Goal: Check status: Check status

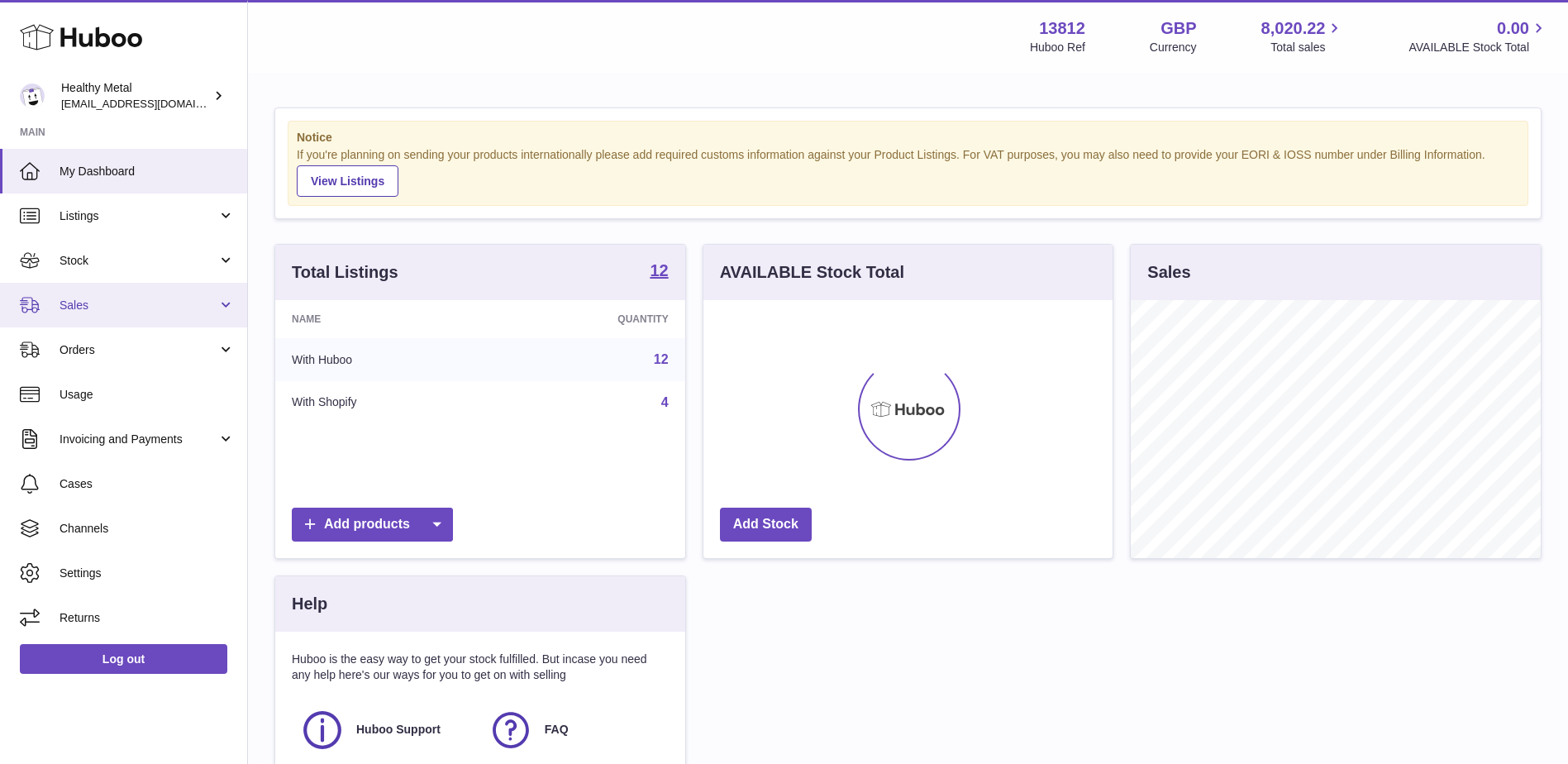
scroll to position [258, 410]
click at [80, 311] on span "Sales" at bounding box center [139, 305] width 158 height 16
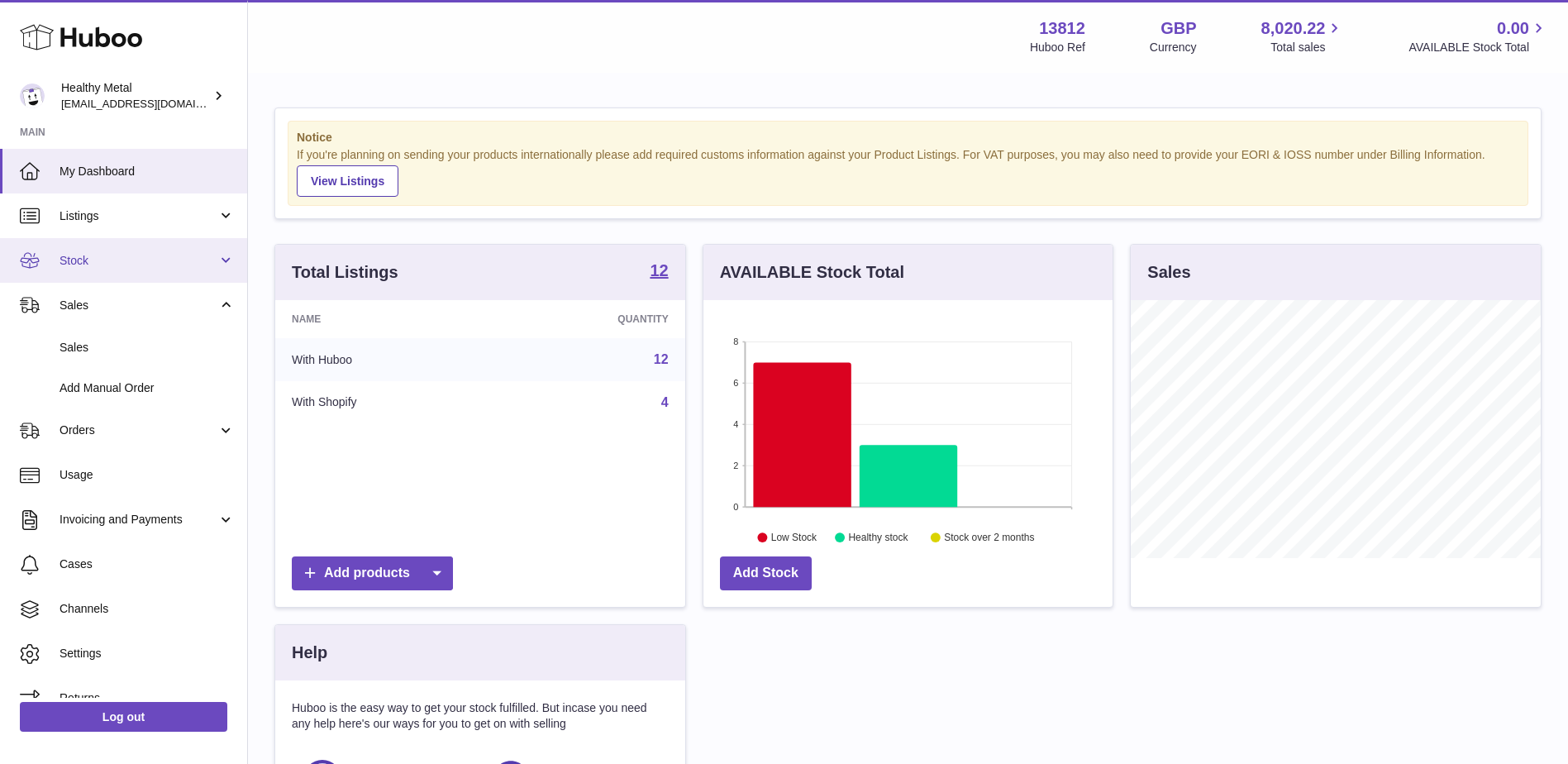
click at [75, 254] on span "Stock" at bounding box center [139, 261] width 158 height 16
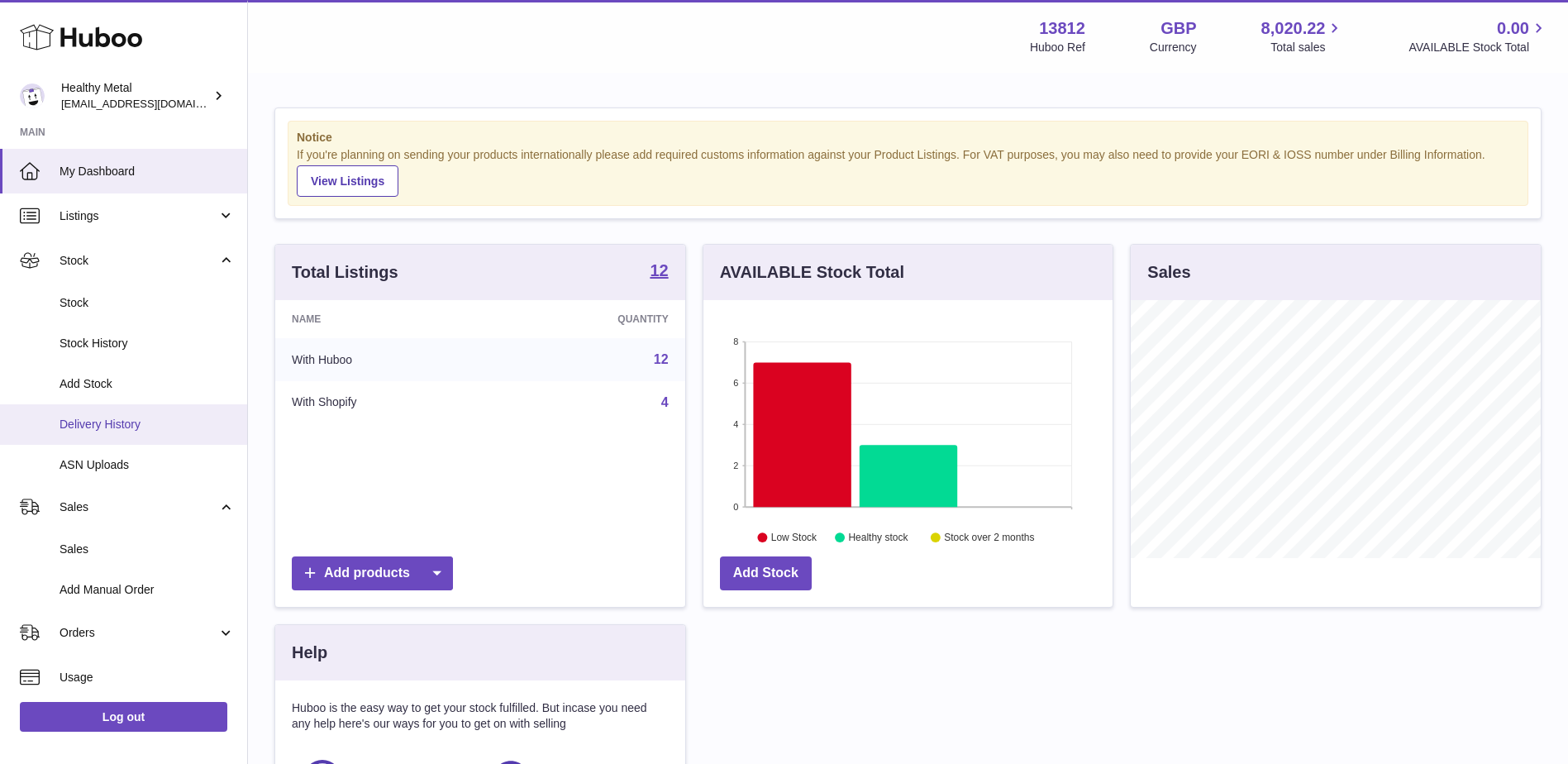
click at [94, 428] on span "Delivery History" at bounding box center [147, 425] width 175 height 16
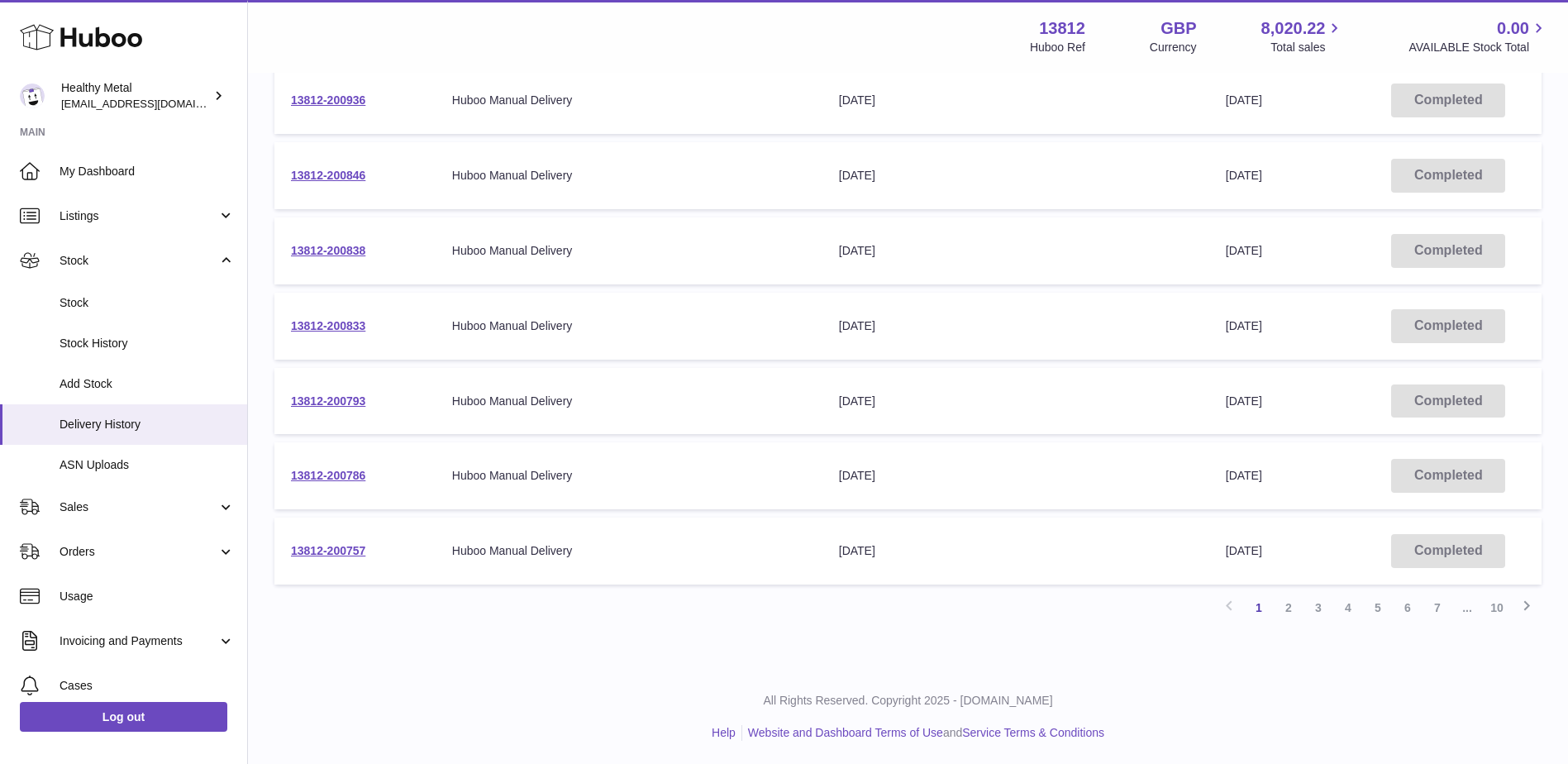
scroll to position [487, 0]
click at [1379, 605] on link "5" at bounding box center [1379, 606] width 30 height 30
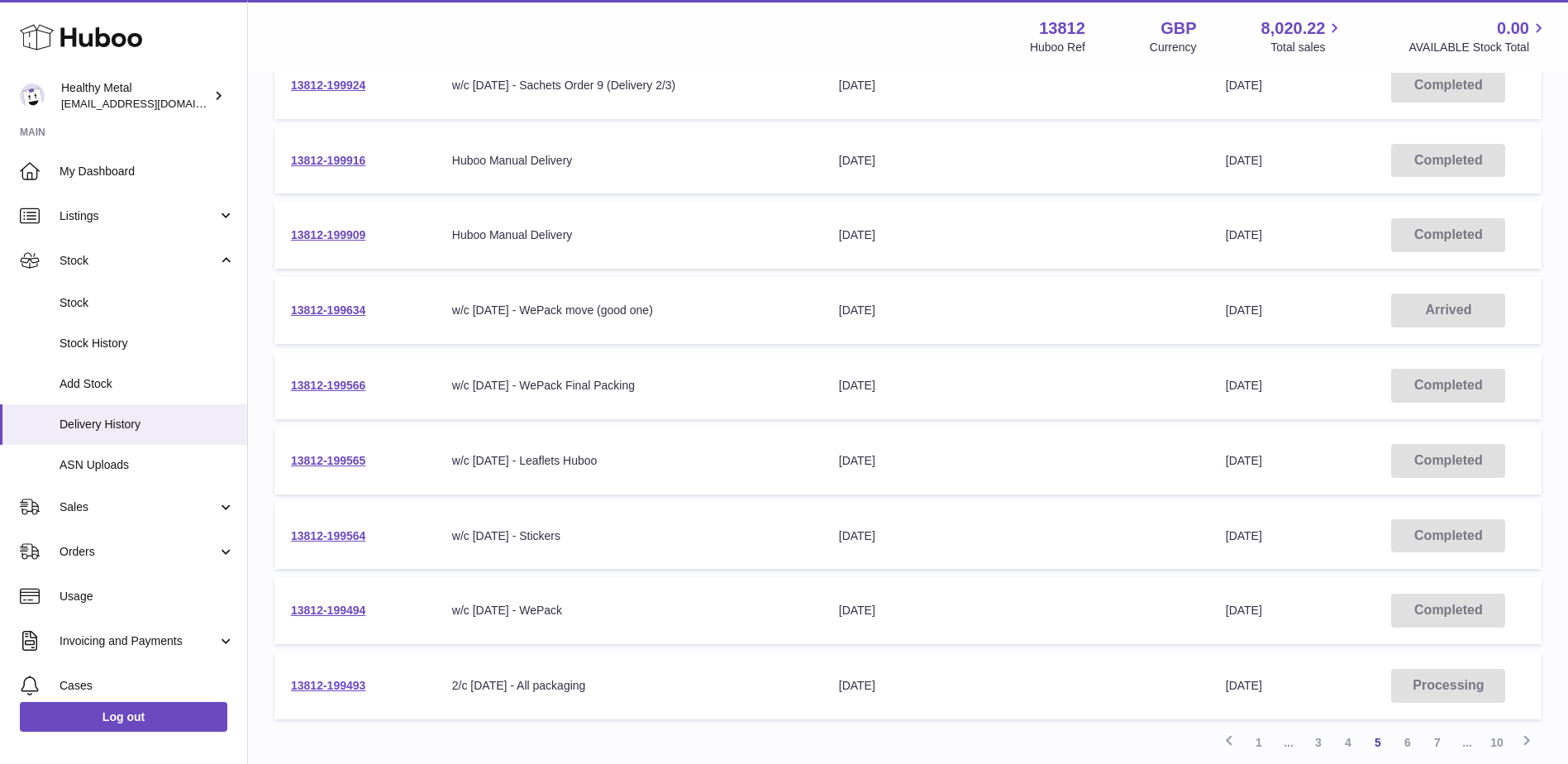
scroll to position [322, 0]
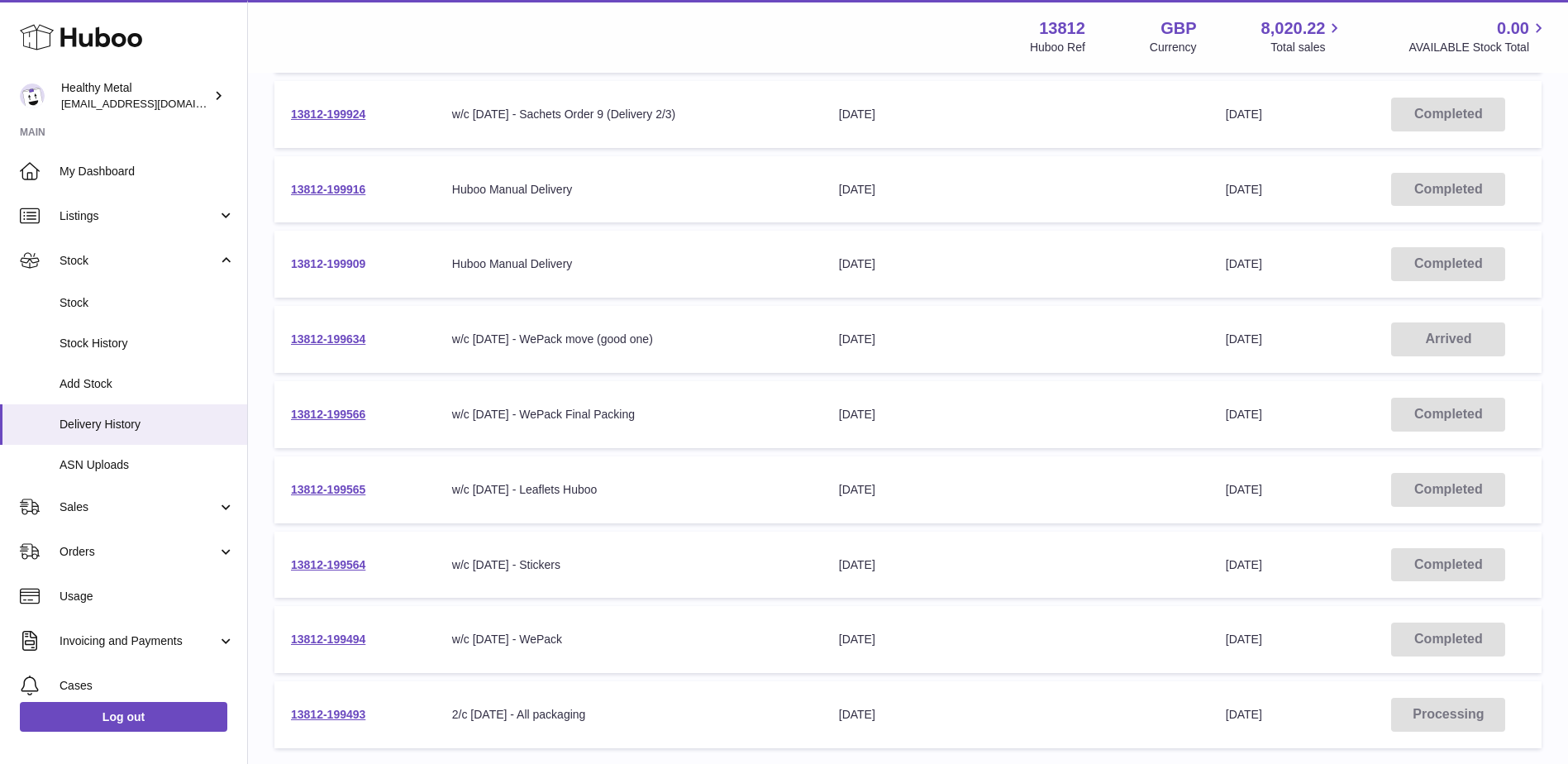
click at [327, 264] on link "13812-199909" at bounding box center [328, 263] width 75 height 13
click at [309, 261] on link "13812-199909" at bounding box center [328, 263] width 75 height 13
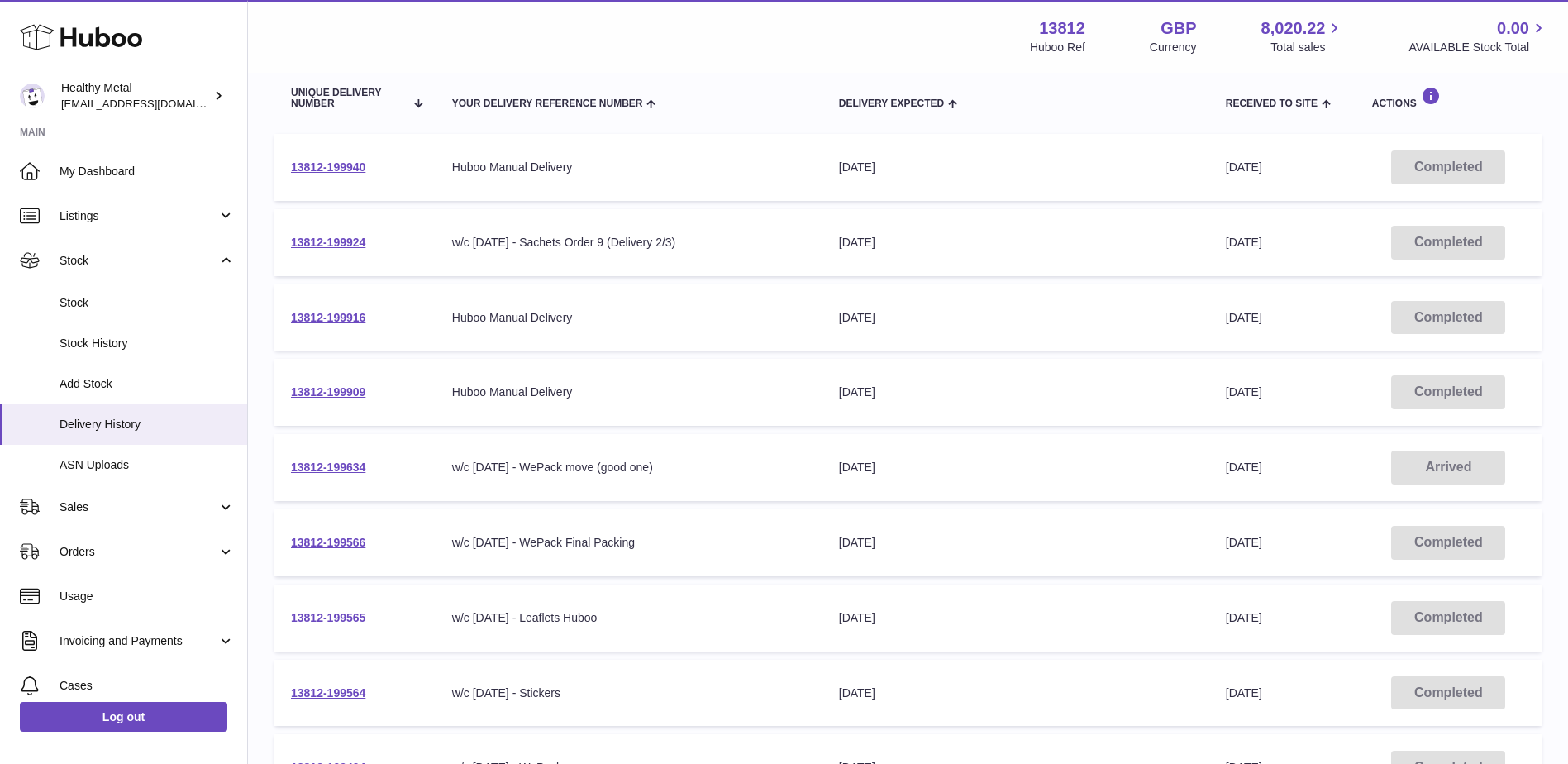
scroll to position [156, 0]
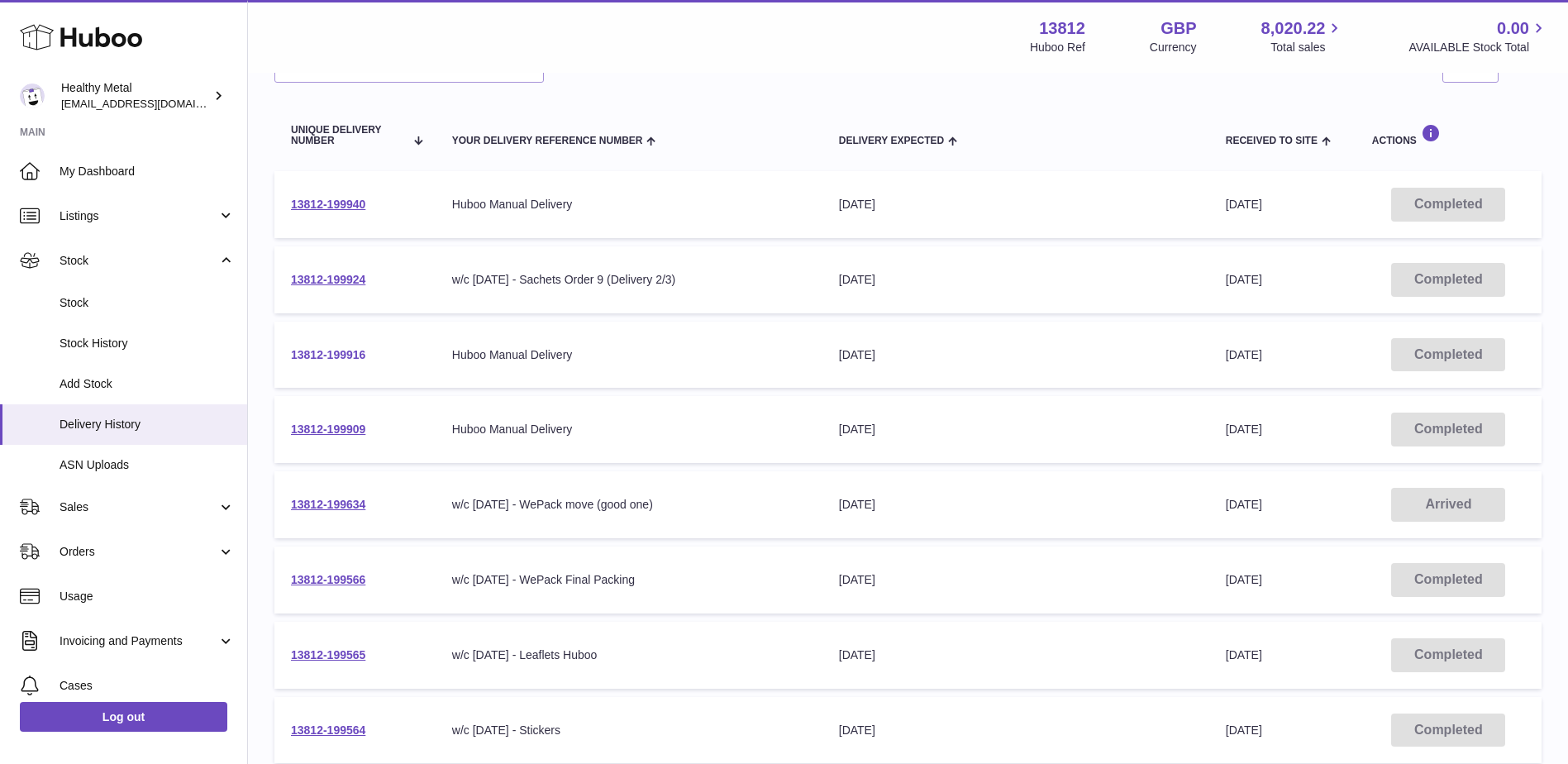
click at [324, 352] on link "13812-199916" at bounding box center [328, 354] width 75 height 13
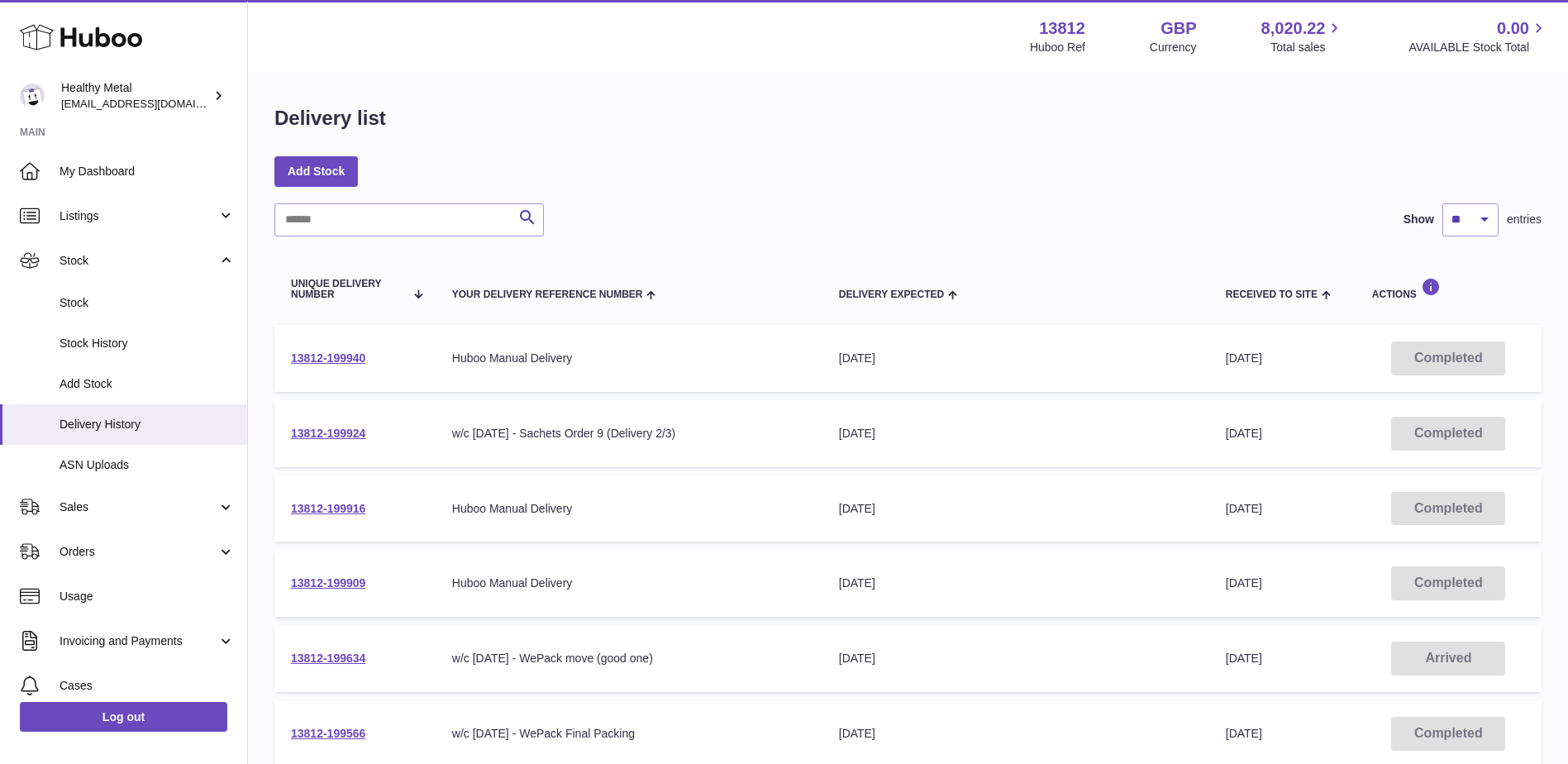
scroll to position [0, 0]
click at [333, 511] on link "13812-199916" at bounding box center [328, 511] width 75 height 13
click at [346, 512] on link "13812-199916" at bounding box center [328, 511] width 75 height 13
click at [334, 510] on link "13812-199916" at bounding box center [328, 511] width 75 height 13
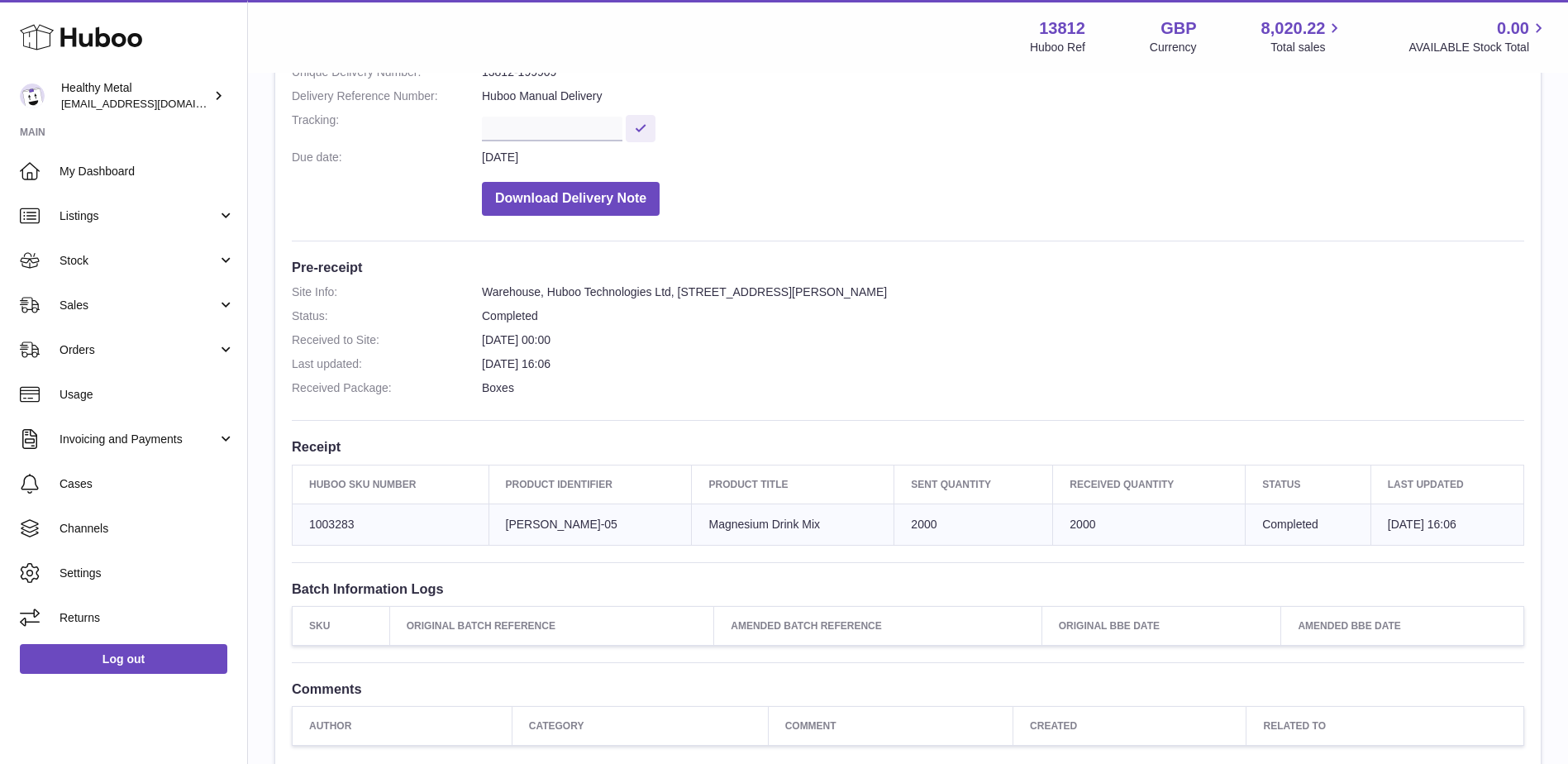
scroll to position [239, 0]
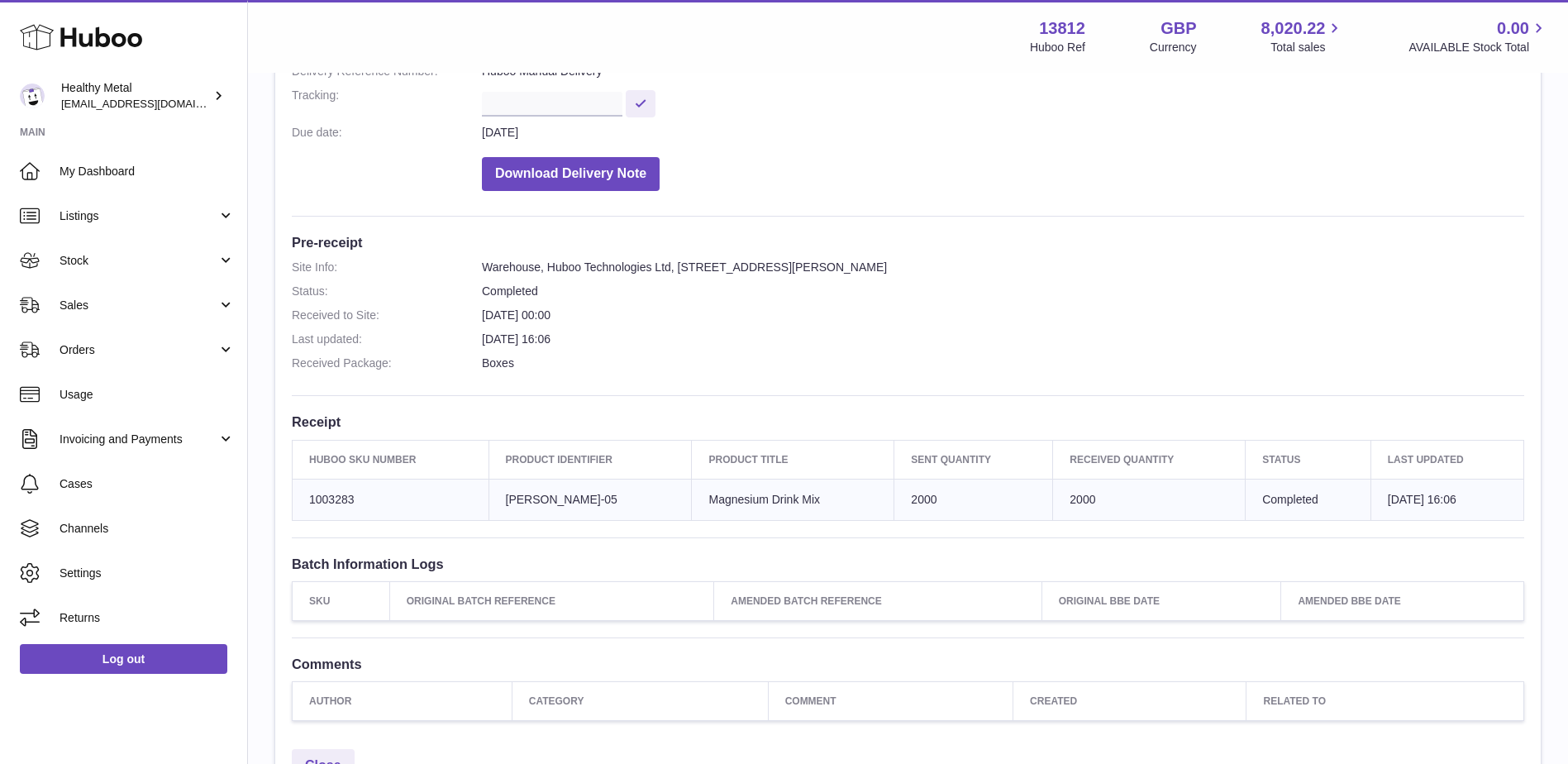
drag, startPoint x: 552, startPoint y: 494, endPoint x: 533, endPoint y: 496, distance: 19.1
click at [533, 496] on td "Client Identifier HM-RL-05" at bounding box center [590, 499] width 203 height 41
drag, startPoint x: 920, startPoint y: 498, endPoint x: 863, endPoint y: 498, distance: 57.0
click at [863, 498] on tr "Huboo SKU Number 1003283 Client Identifier HM-RL-05 Product title Magnesium Dri…" at bounding box center [909, 499] width 1232 height 41
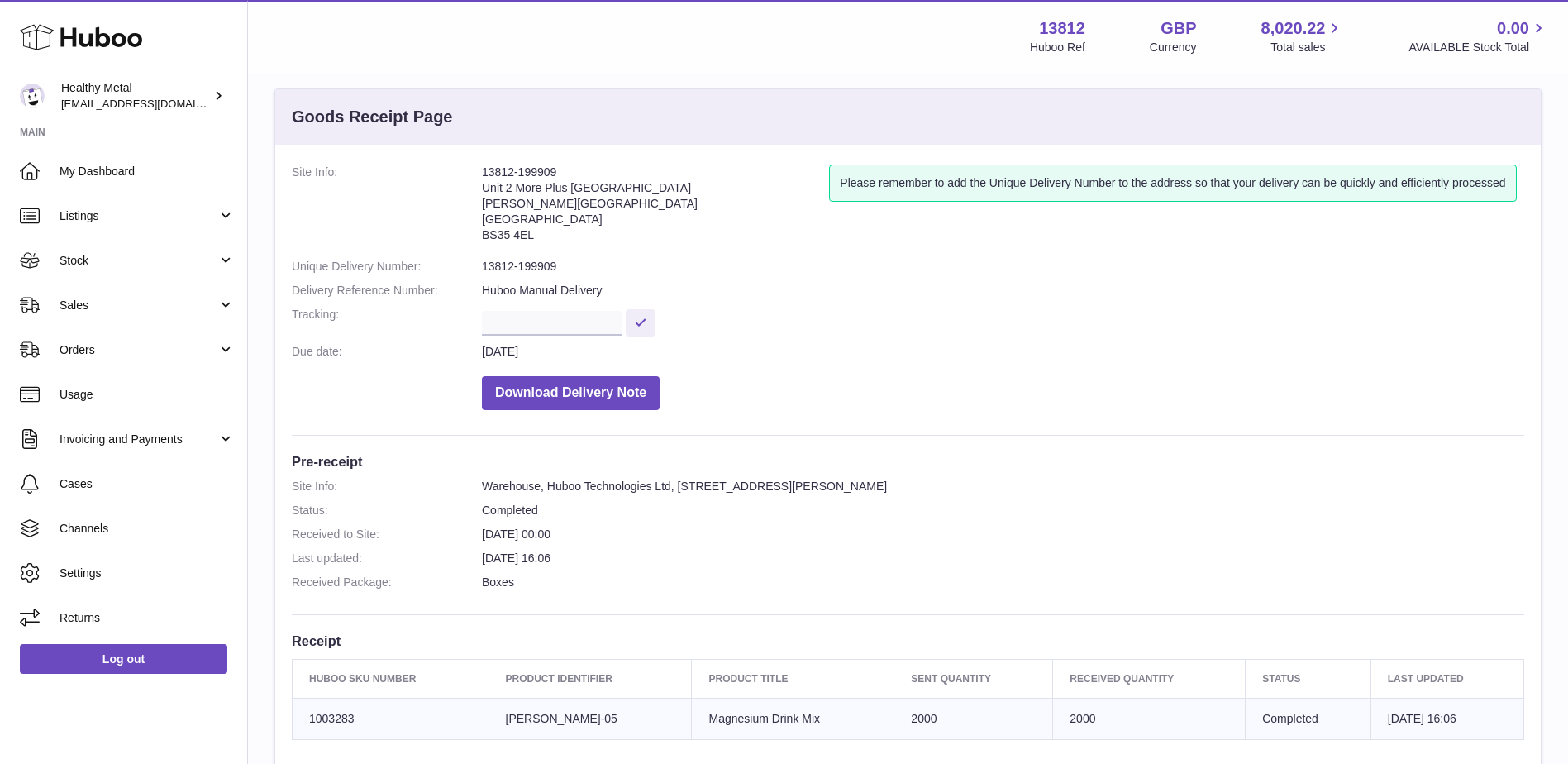
scroll to position [0, 0]
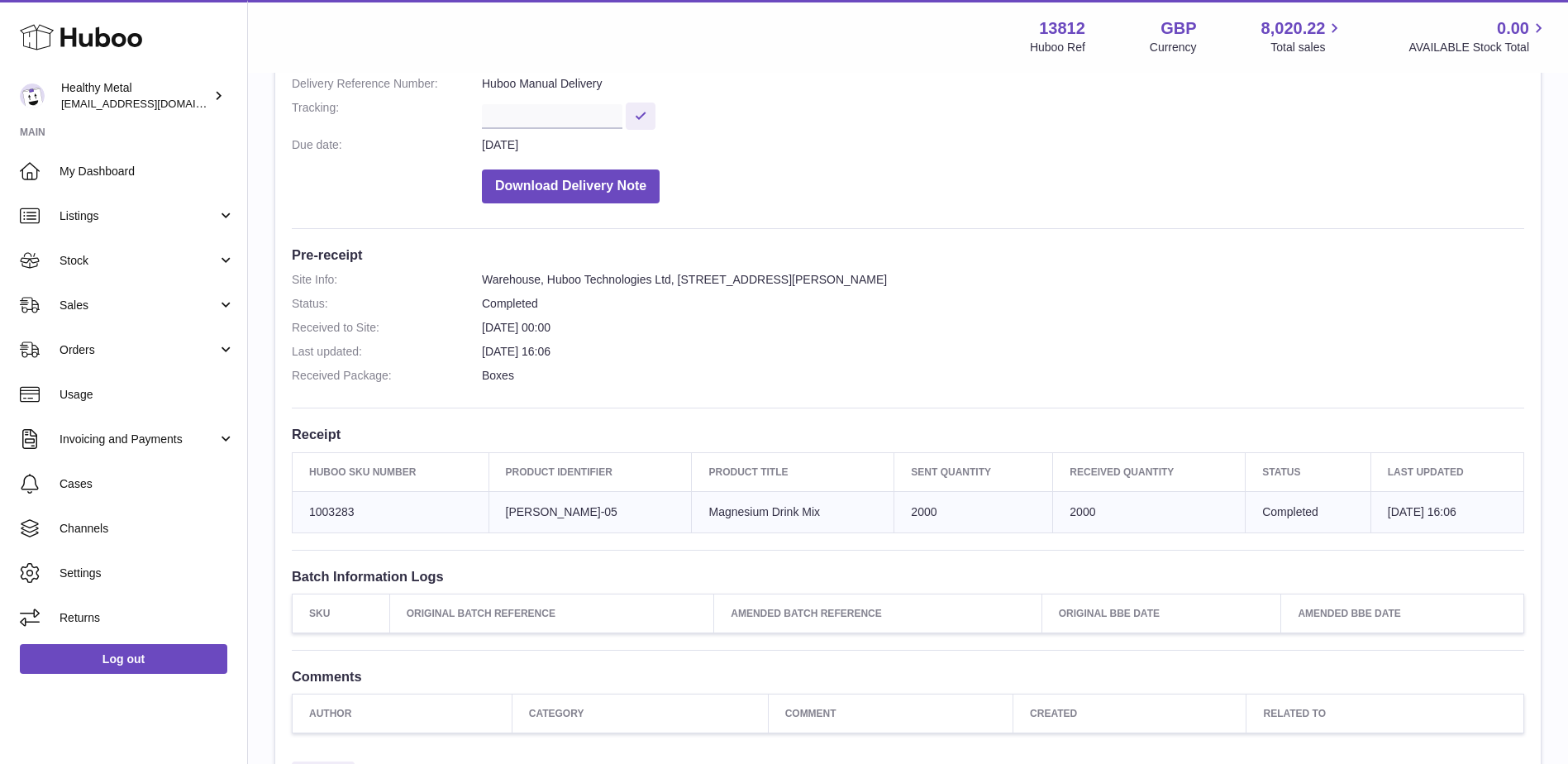
scroll to position [248, 0]
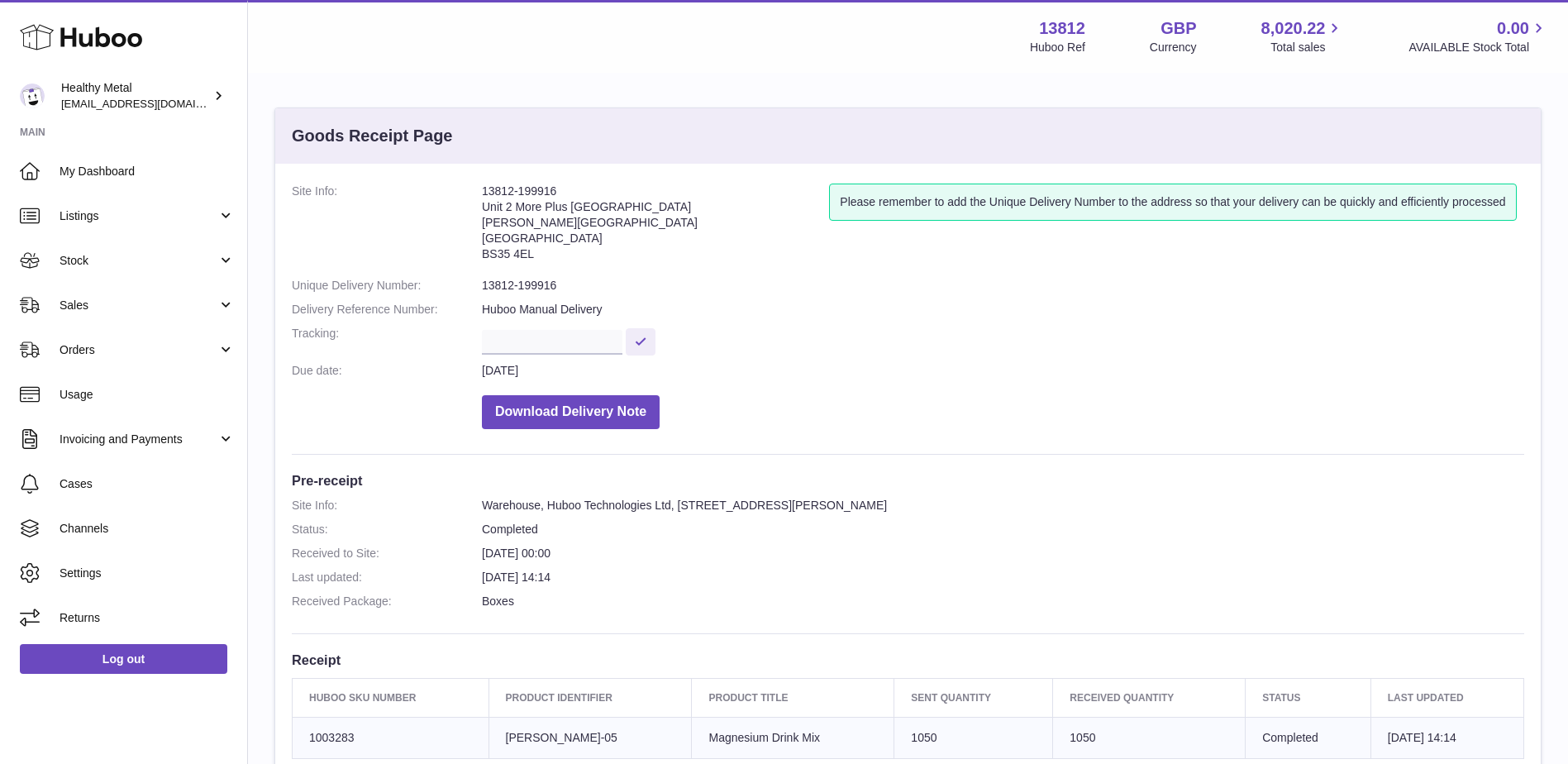
click at [709, 530] on dd "Completed" at bounding box center [1003, 530] width 1043 height 16
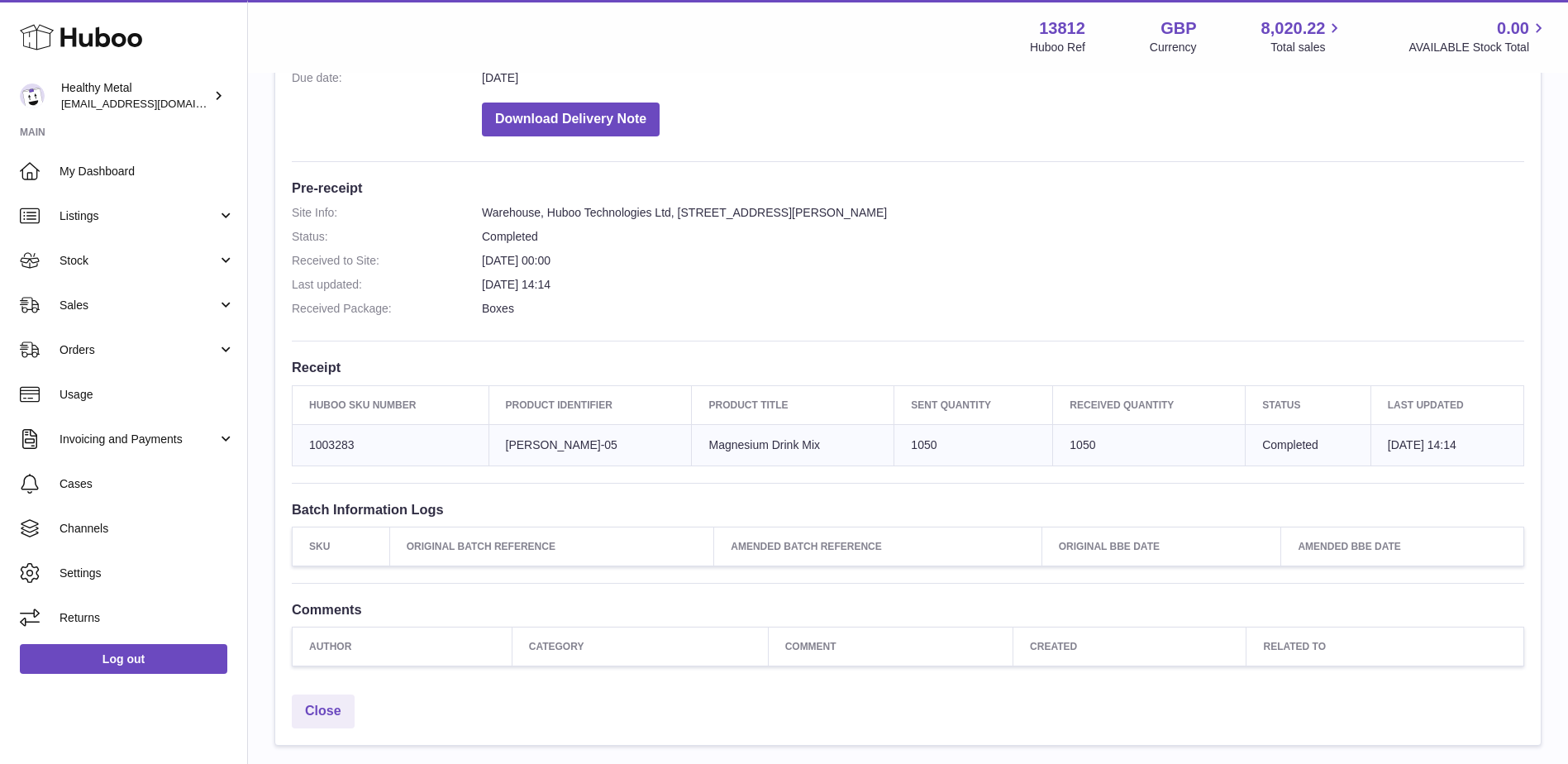
scroll to position [331, 0]
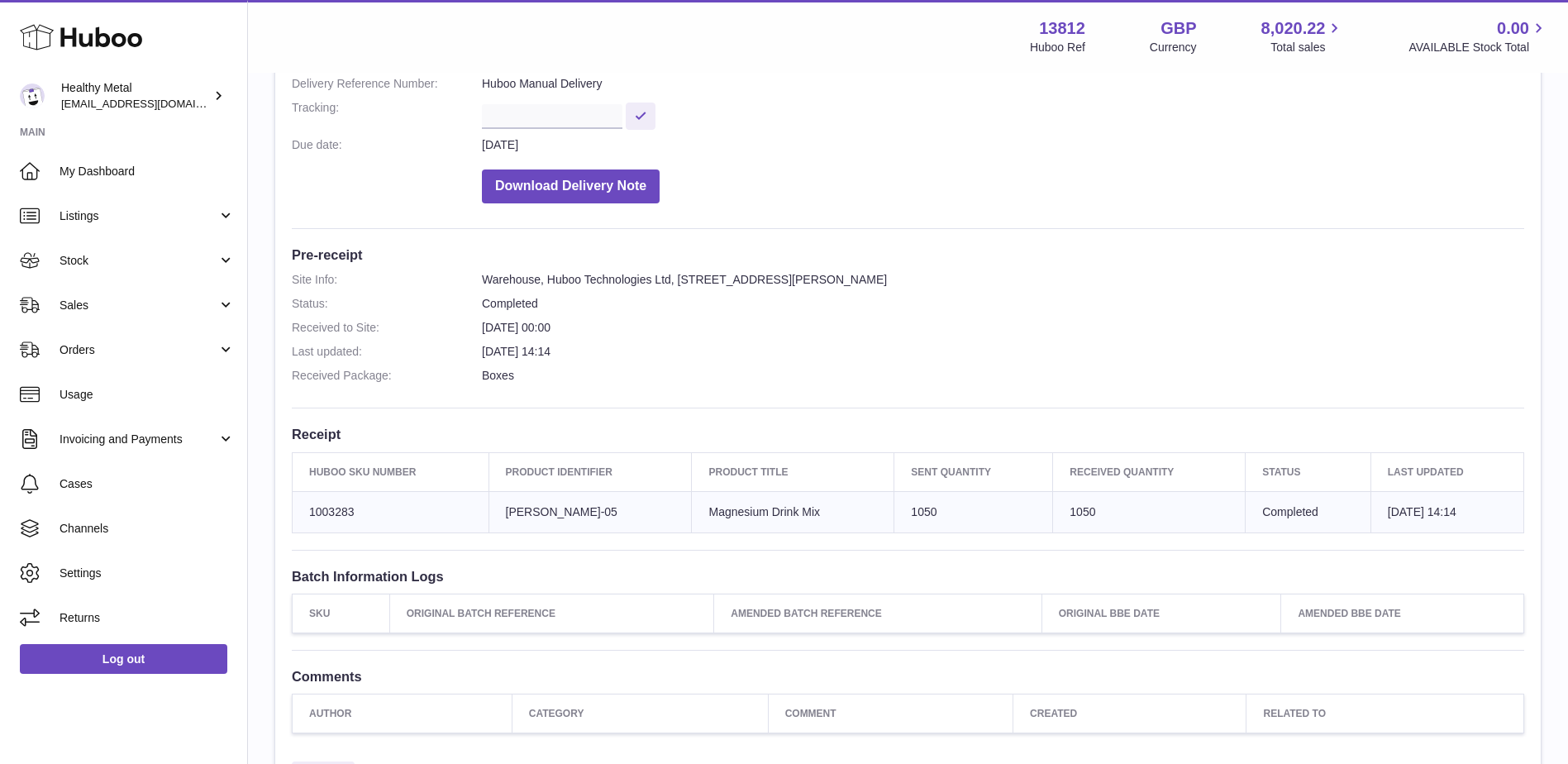
scroll to position [248, 0]
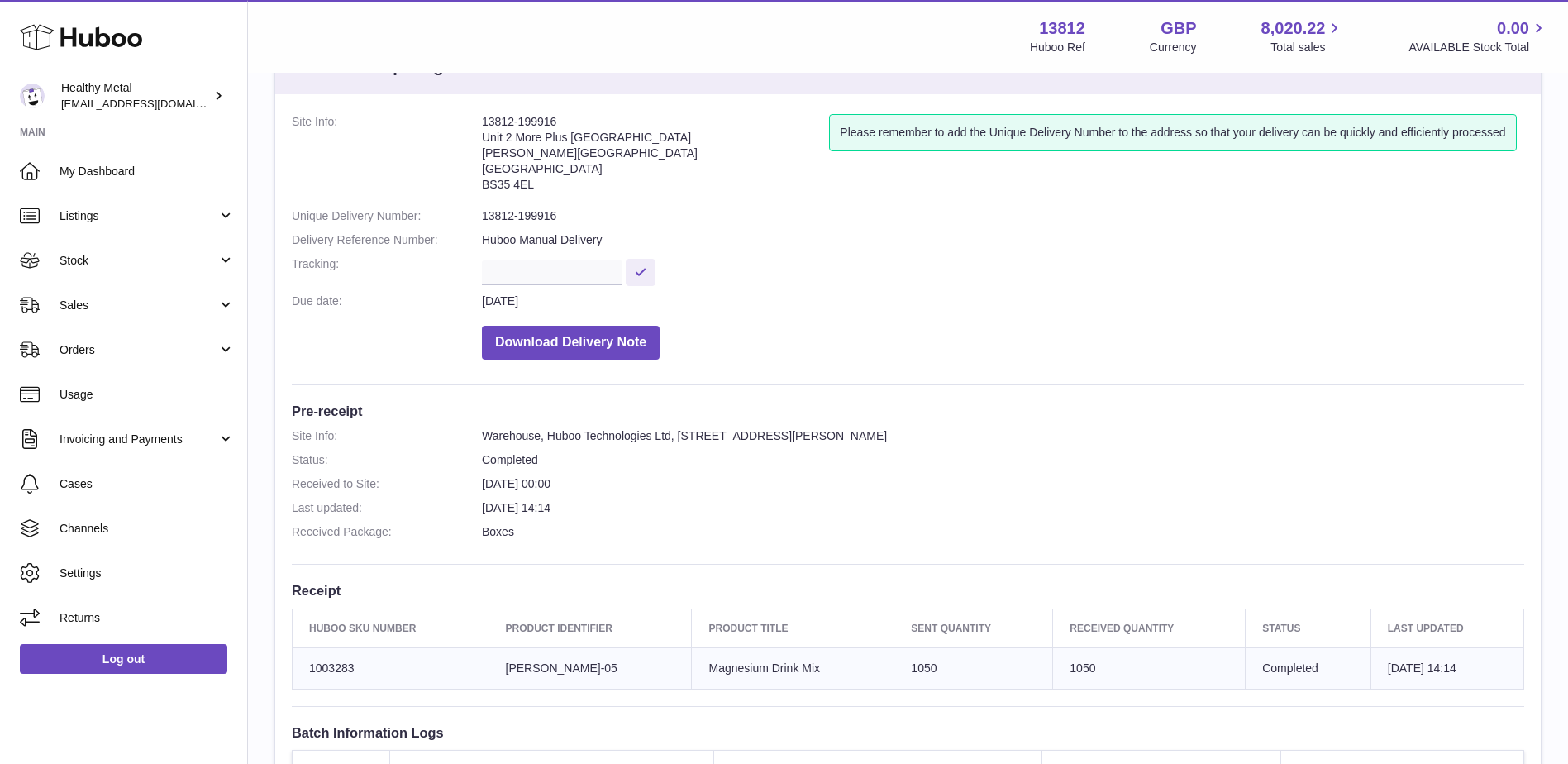
scroll to position [166, 0]
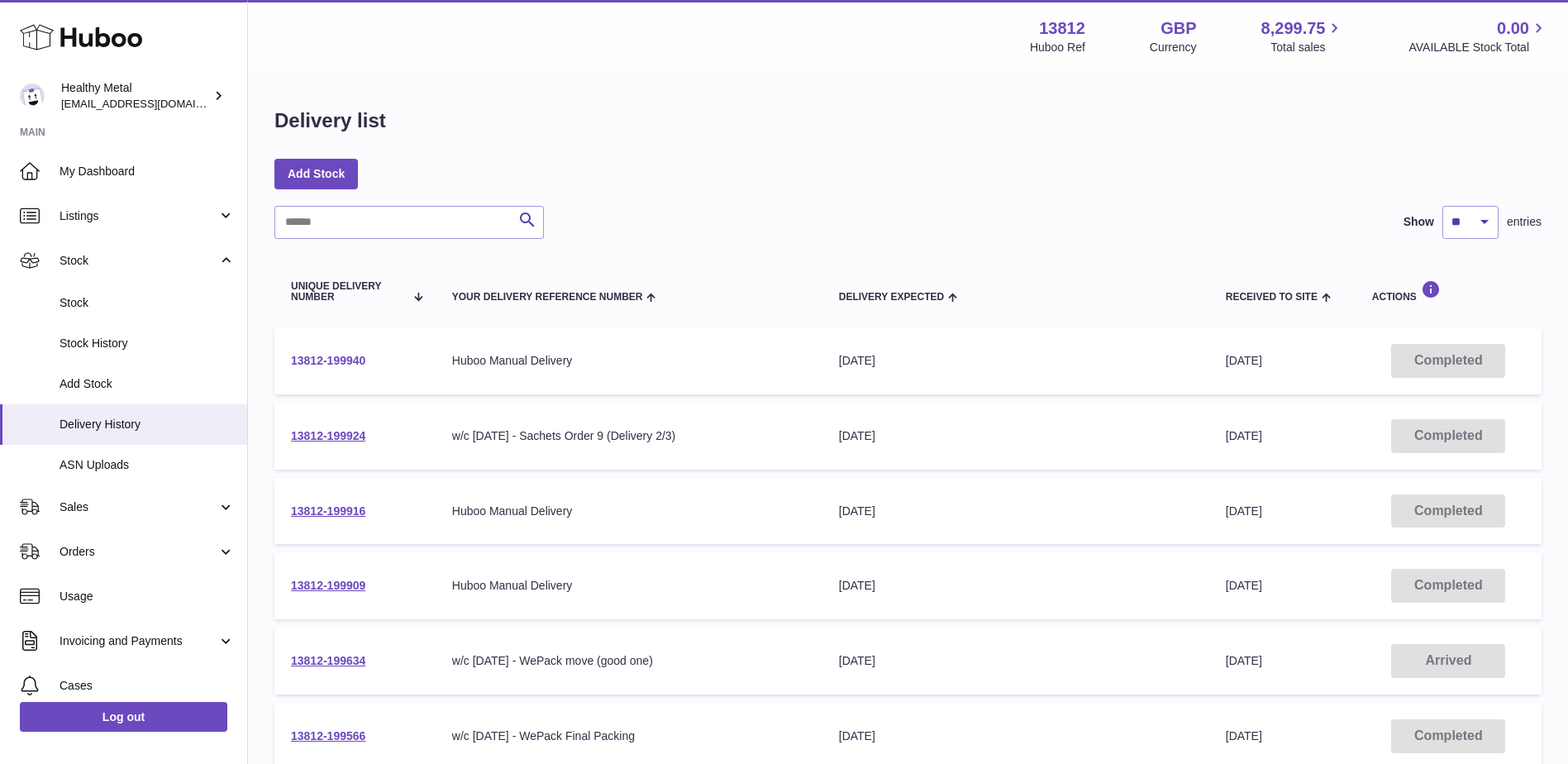
click at [330, 364] on link "13812-199940" at bounding box center [328, 360] width 75 height 13
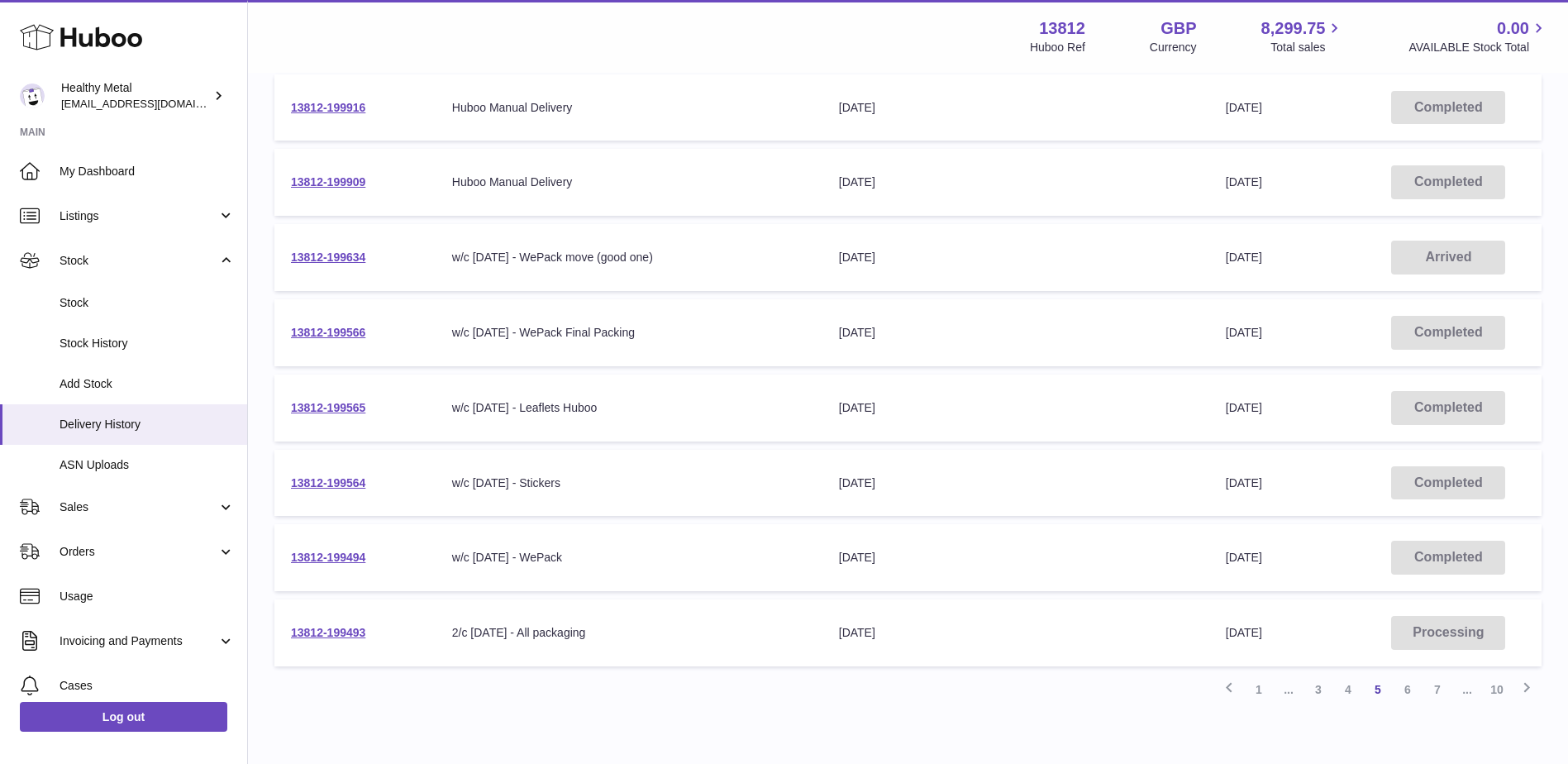
scroll to position [487, 0]
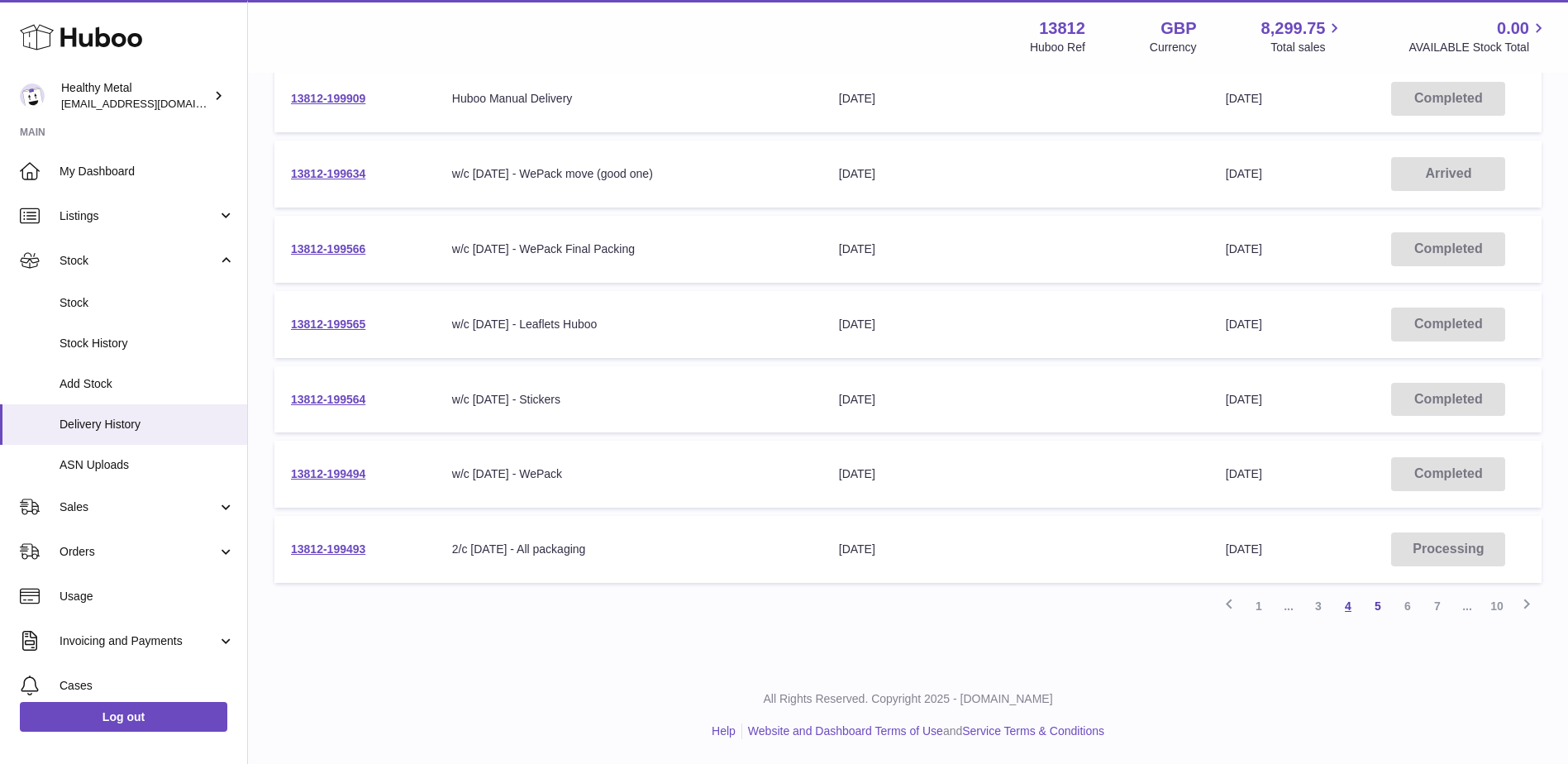
click at [1350, 608] on link "4" at bounding box center [1349, 606] width 30 height 30
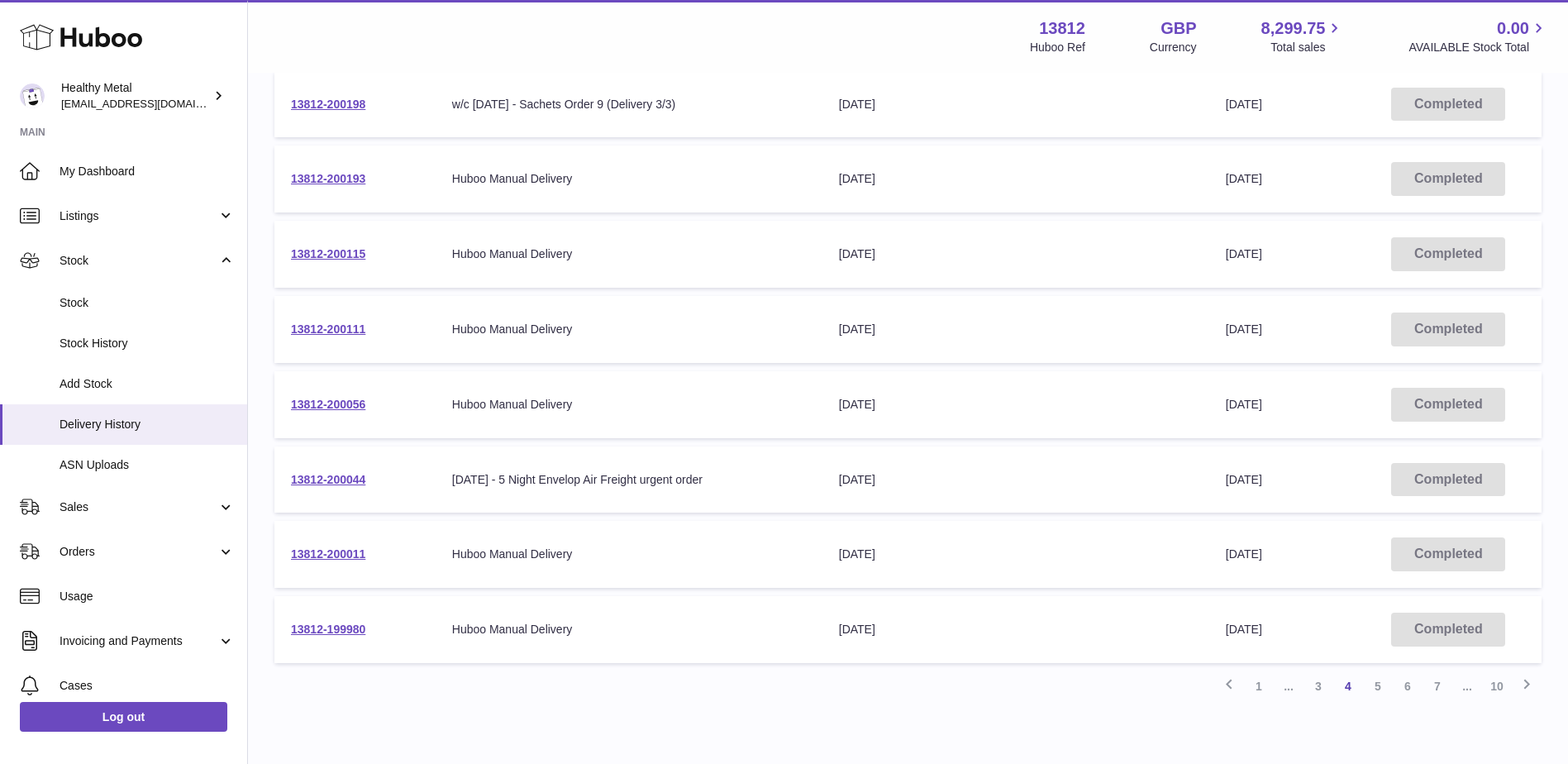
scroll to position [487, 0]
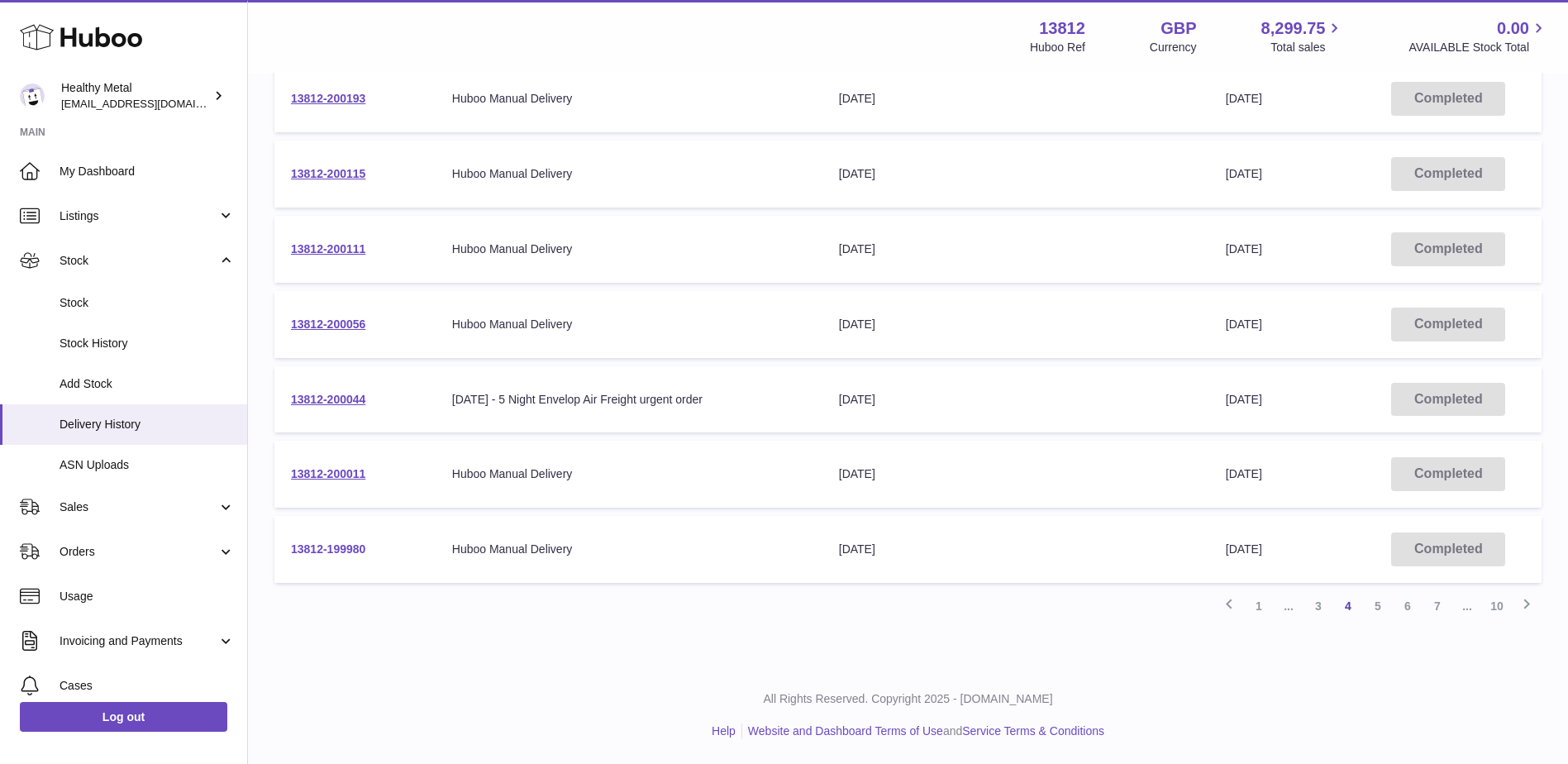
click at [324, 549] on link "13812-199980" at bounding box center [328, 548] width 75 height 13
click at [325, 471] on link "13812-200011" at bounding box center [328, 474] width 75 height 13
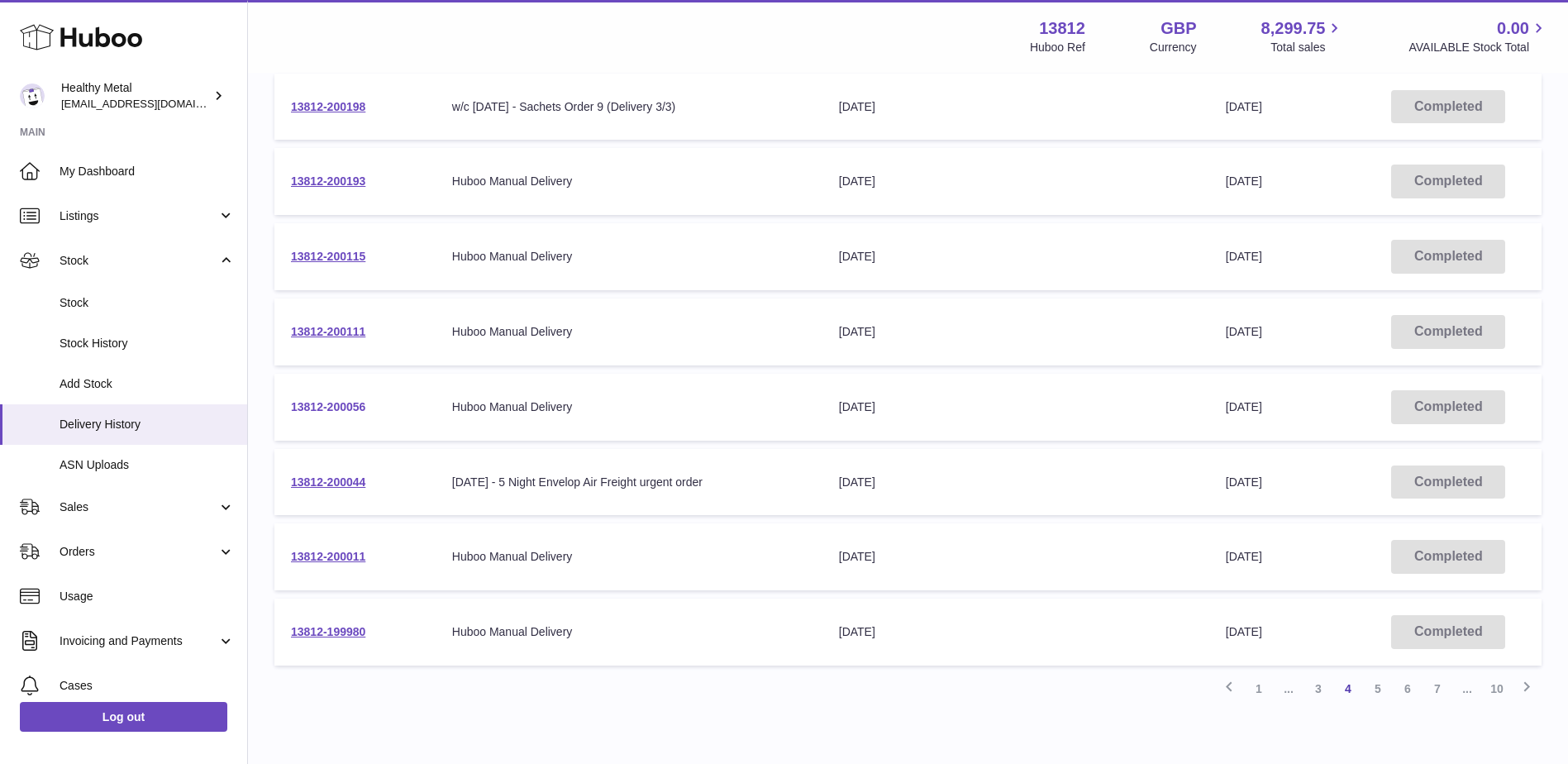
click at [324, 404] on link "13812-200056" at bounding box center [328, 406] width 75 height 13
click at [326, 332] on link "13812-200111" at bounding box center [328, 331] width 75 height 13
click at [328, 330] on link "13812-200111" at bounding box center [328, 331] width 75 height 13
click at [341, 257] on link "13812-200115" at bounding box center [328, 256] width 75 height 13
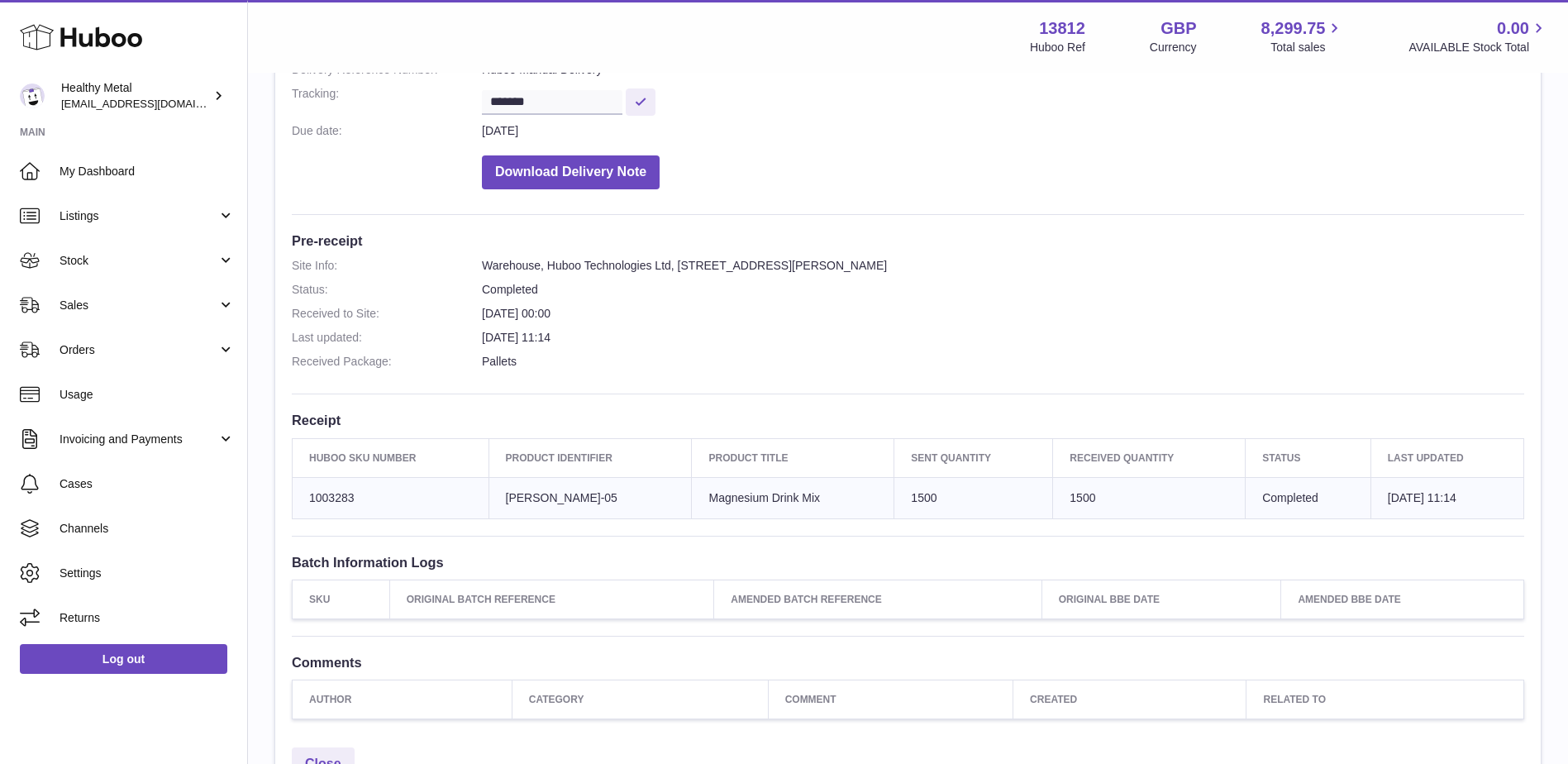
scroll to position [248, 0]
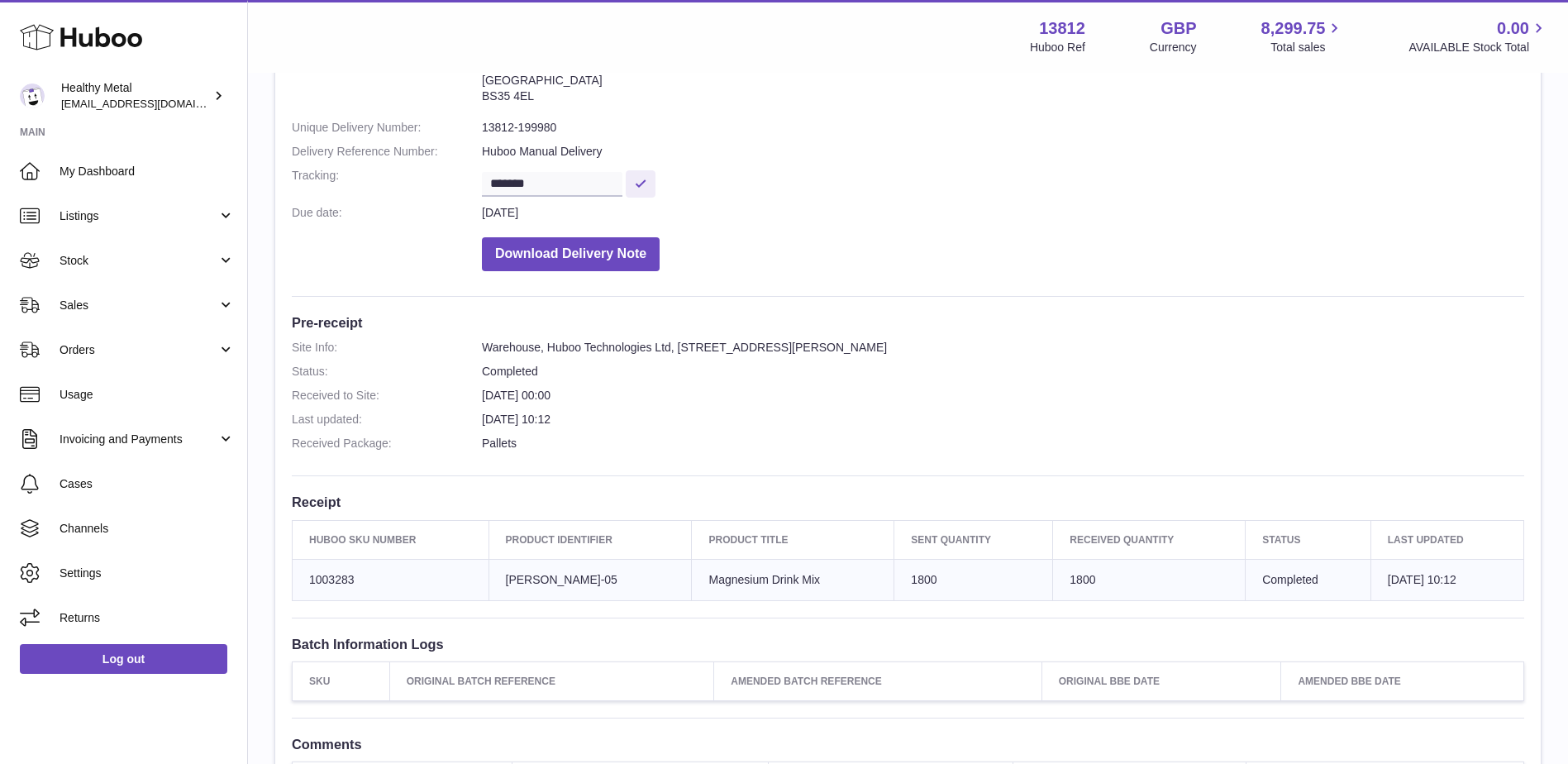
scroll to position [166, 0]
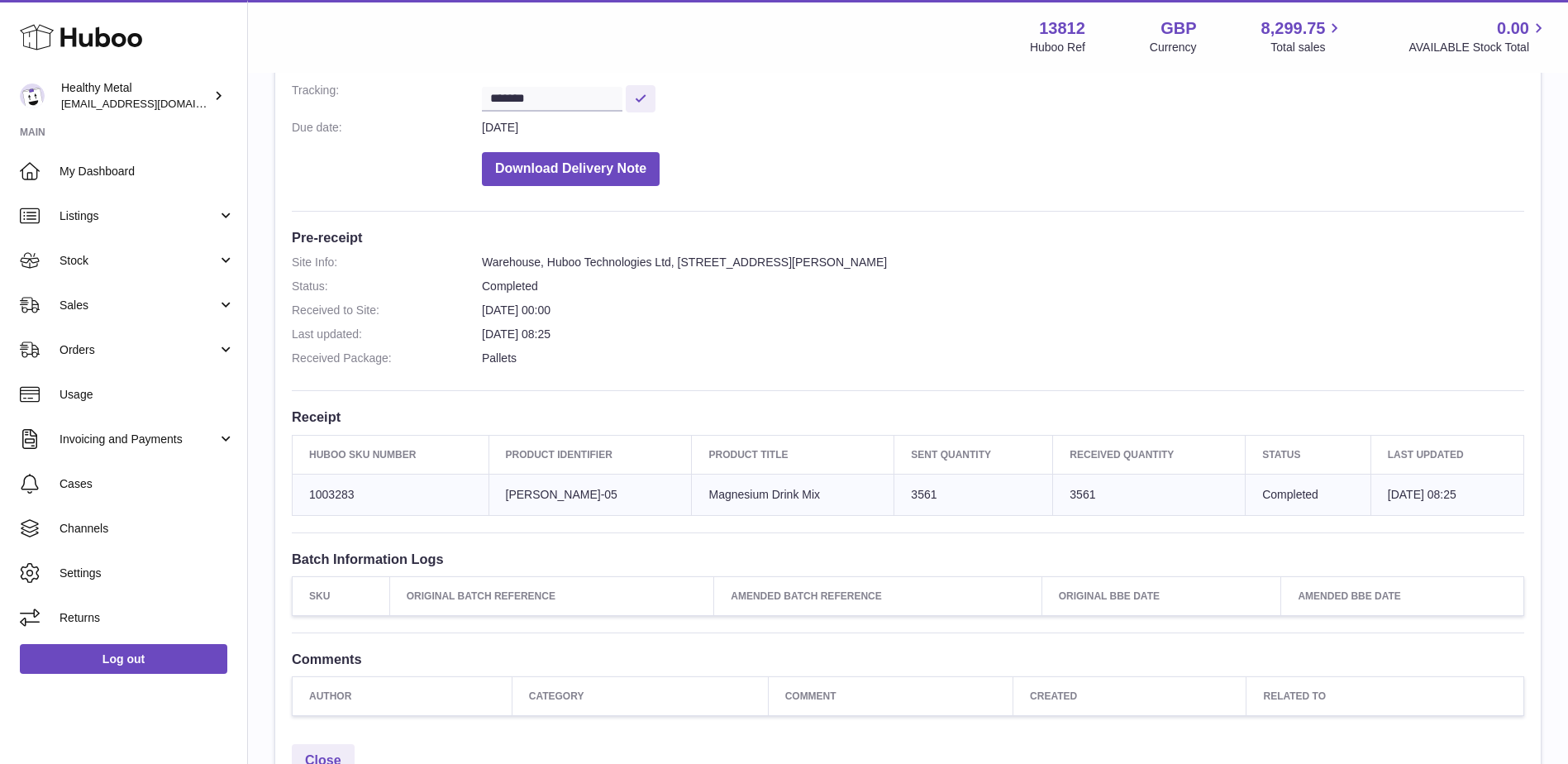
scroll to position [248, 0]
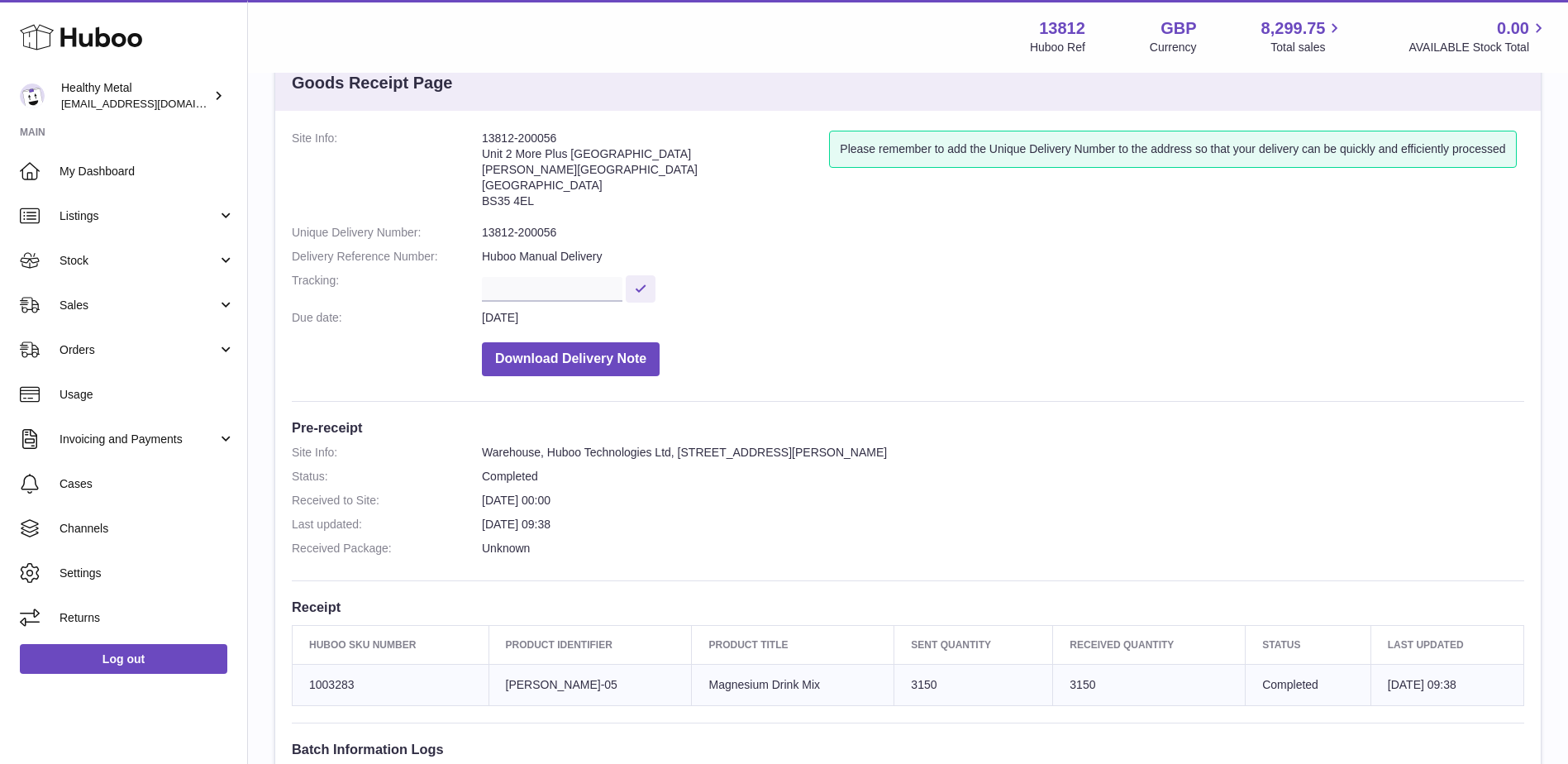
scroll to position [166, 0]
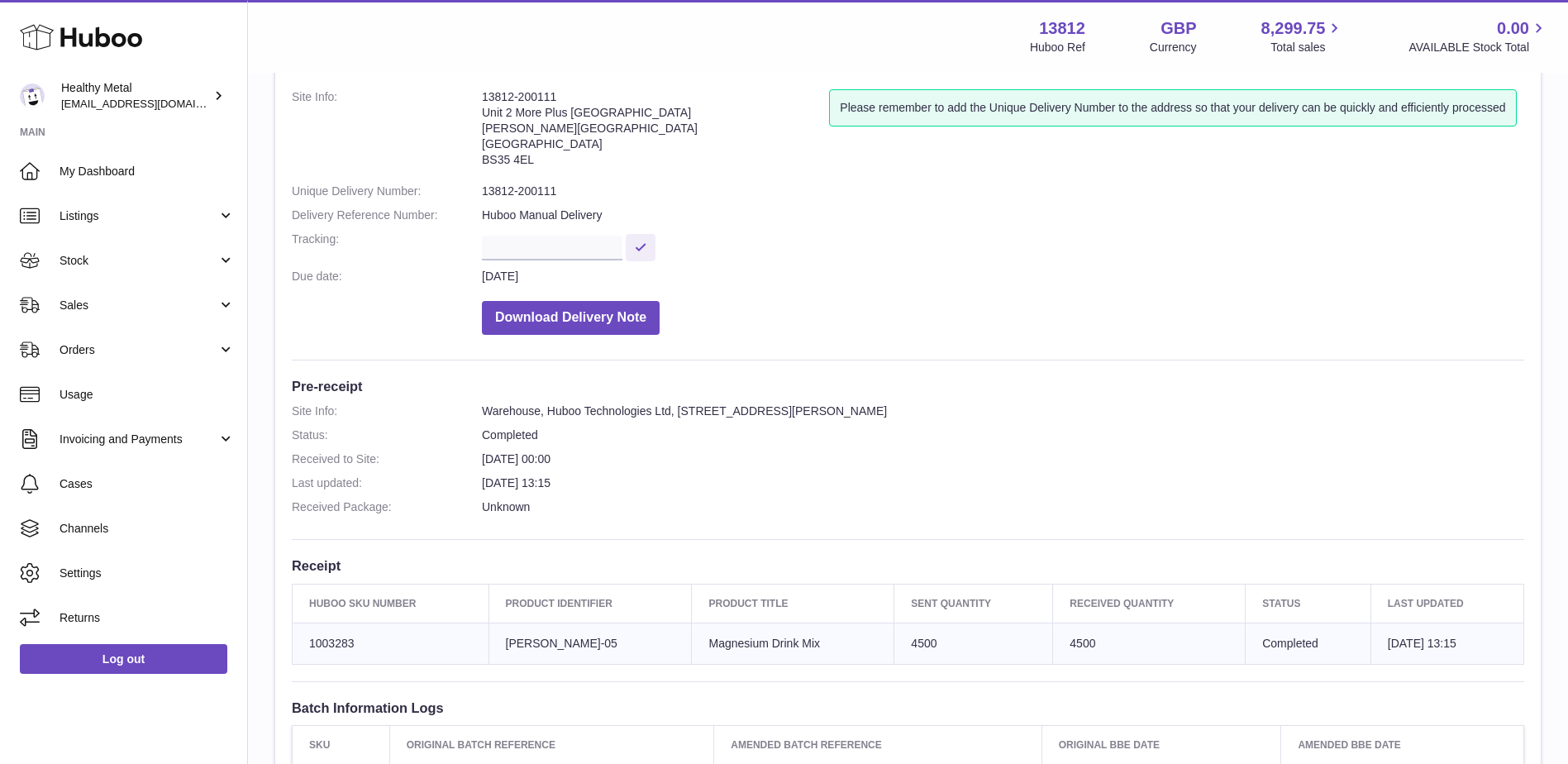
scroll to position [248, 0]
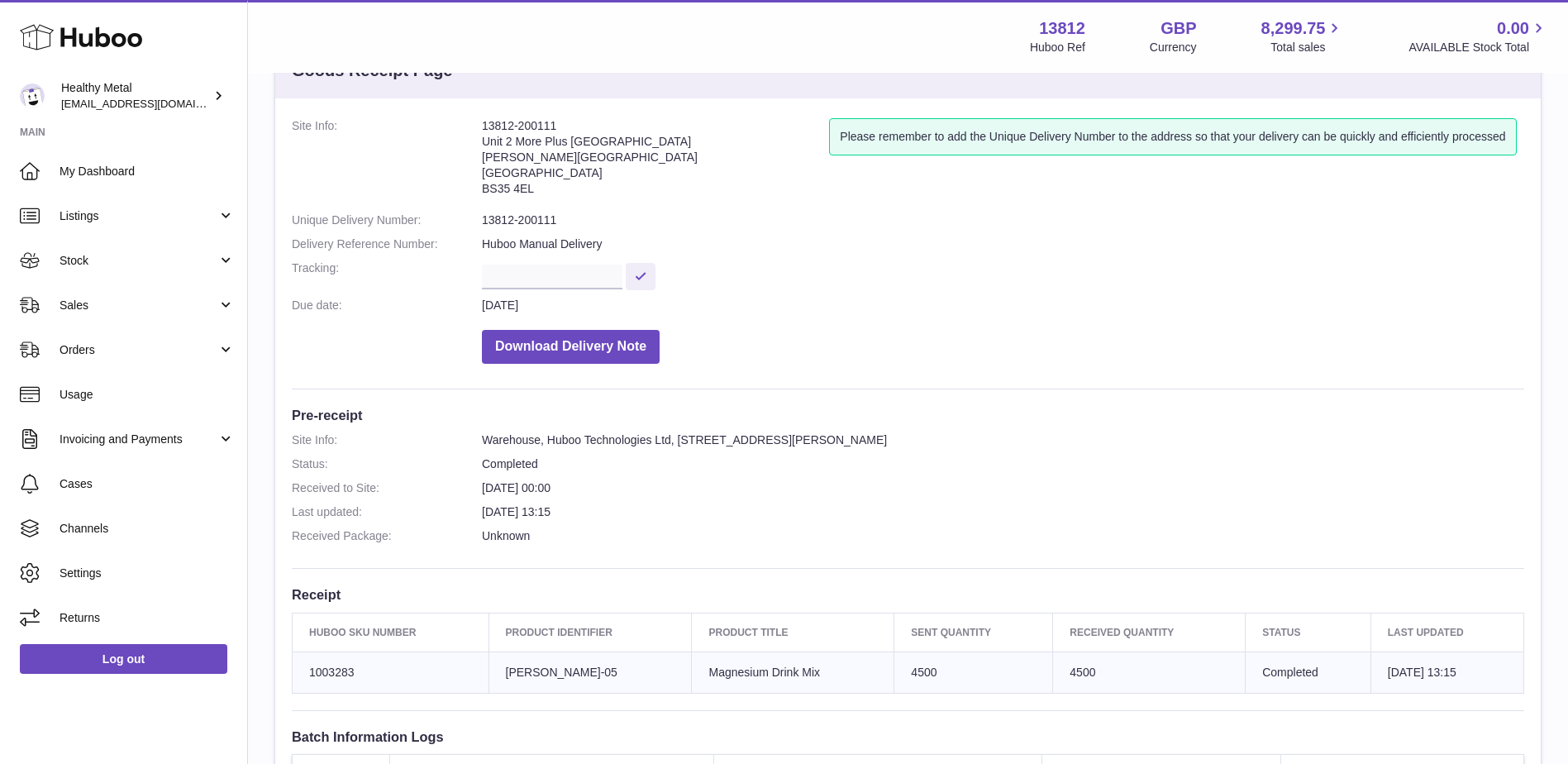
scroll to position [166, 0]
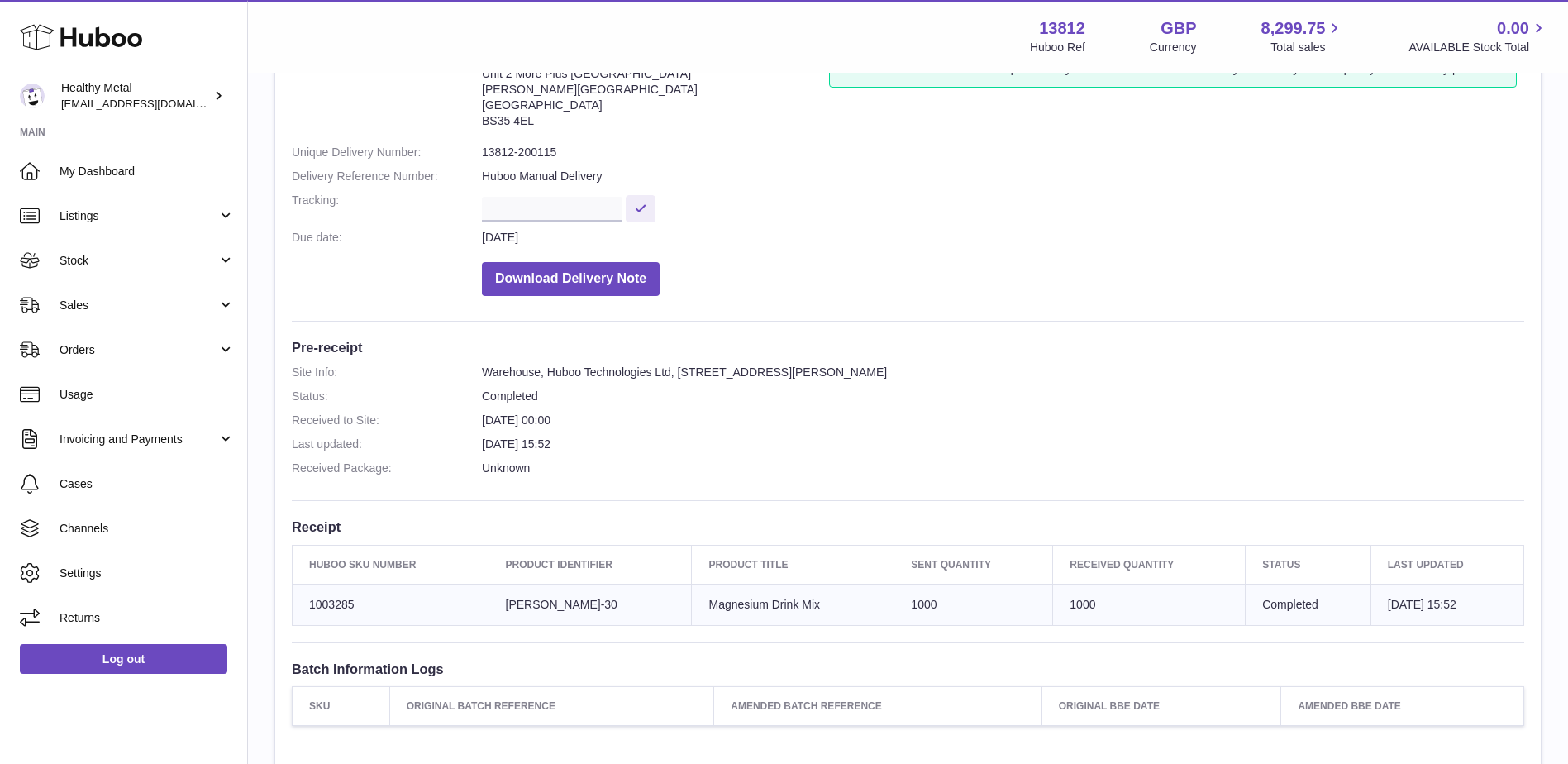
scroll to position [166, 0]
